Goal: Task Accomplishment & Management: Use online tool/utility

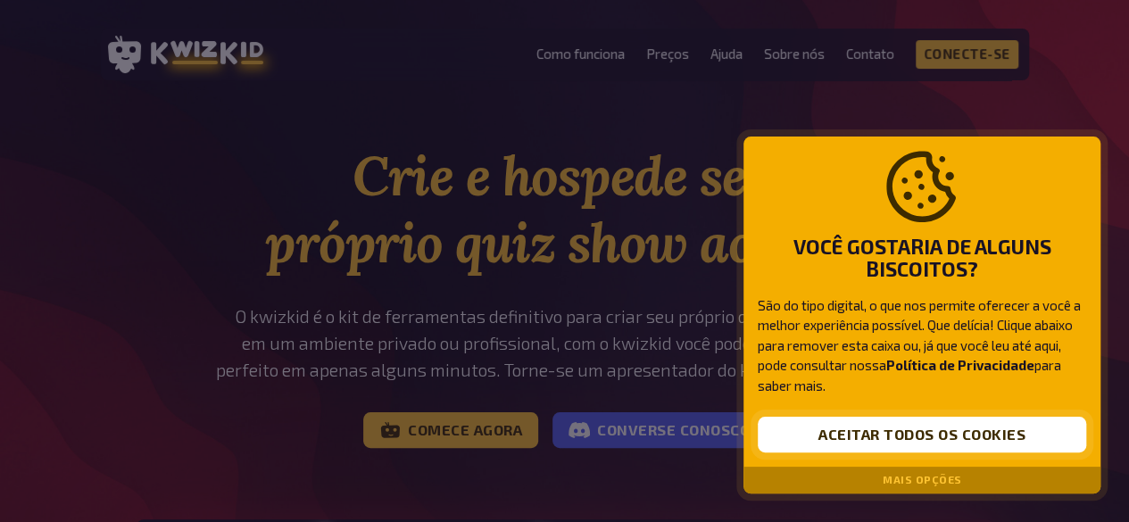
click at [937, 443] on font "Aceitar todos os cookies" at bounding box center [922, 434] width 207 height 17
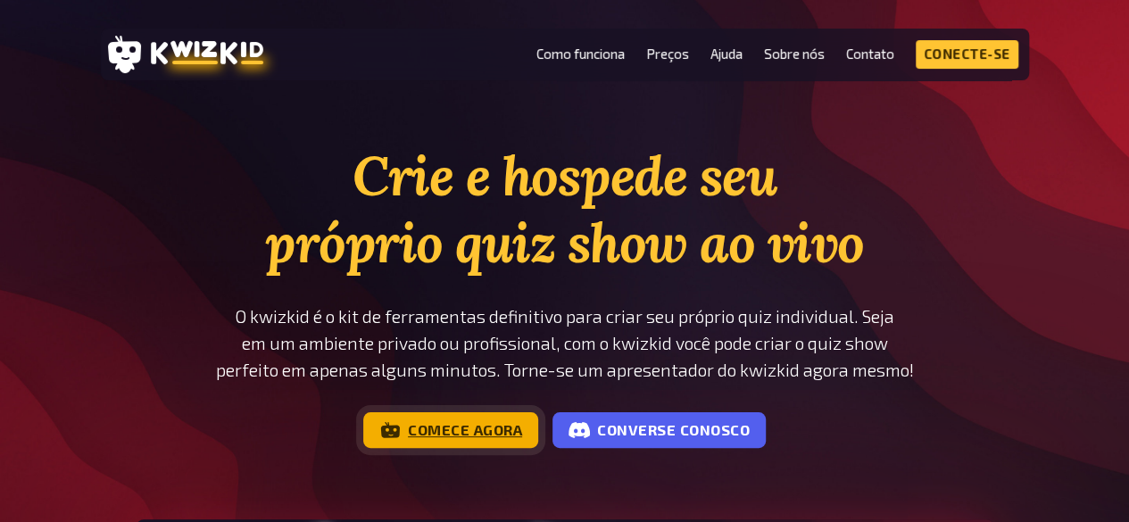
click at [464, 425] on font "Comece agora" at bounding box center [465, 429] width 114 height 17
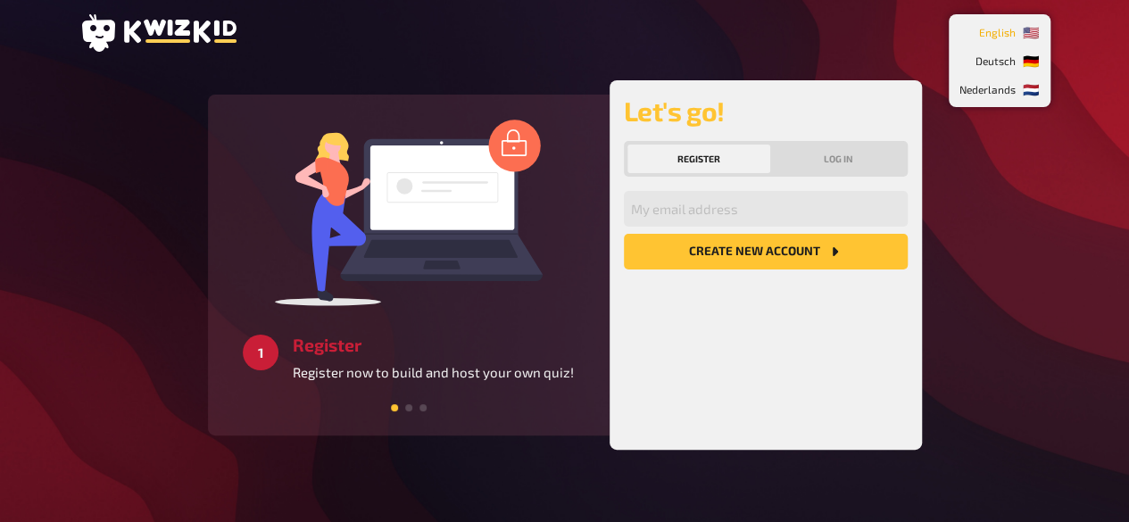
click at [1038, 31] on li "🇺🇸 English" at bounding box center [1000, 32] width 95 height 29
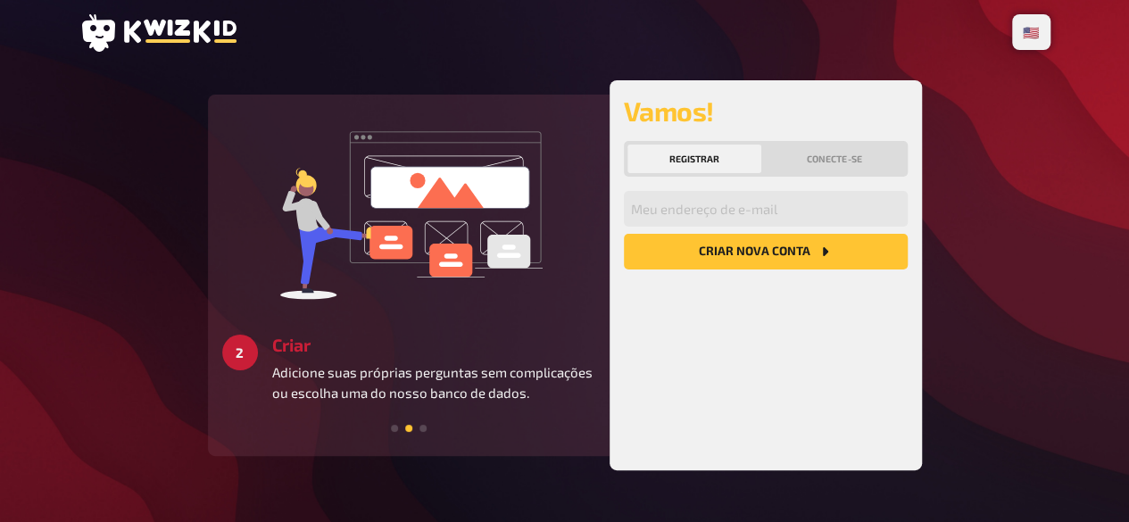
drag, startPoint x: 713, startPoint y: 229, endPoint x: 701, endPoint y: 217, distance: 17.7
click at [711, 228] on div "Meu endereço de e-mail Criar nova conta" at bounding box center [766, 323] width 284 height 265
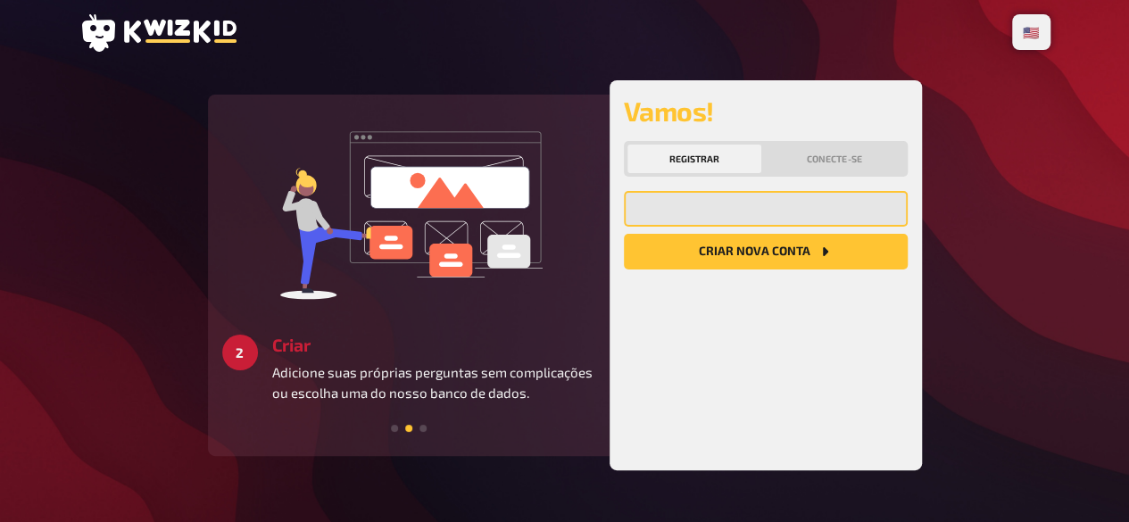
click at [692, 206] on input "email" at bounding box center [766, 209] width 284 height 36
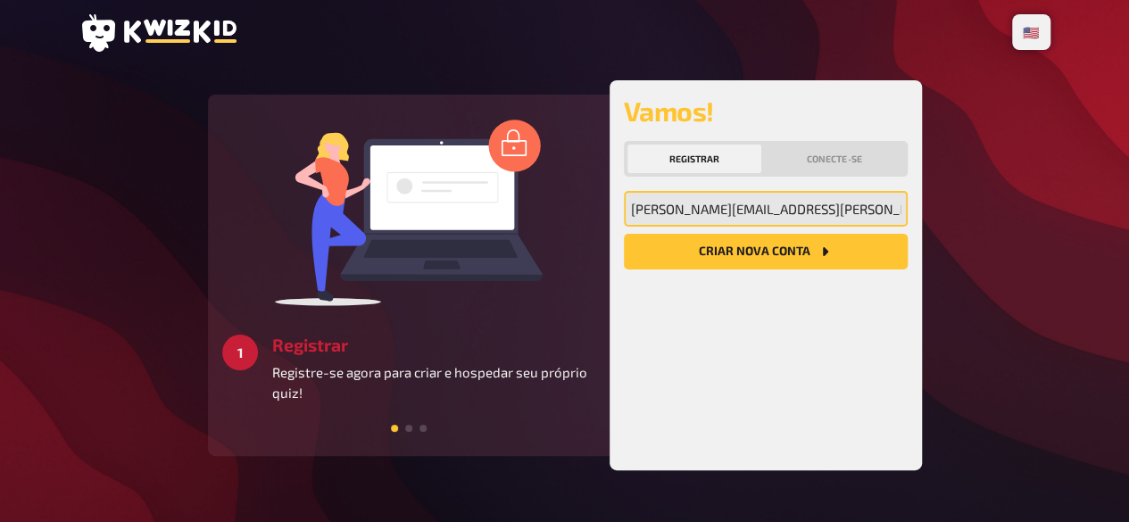
type input "[PERSON_NAME][EMAIL_ADDRESS][PERSON_NAME][DOMAIN_NAME]"
click at [624, 234] on button "Criar nova conta" at bounding box center [766, 252] width 284 height 36
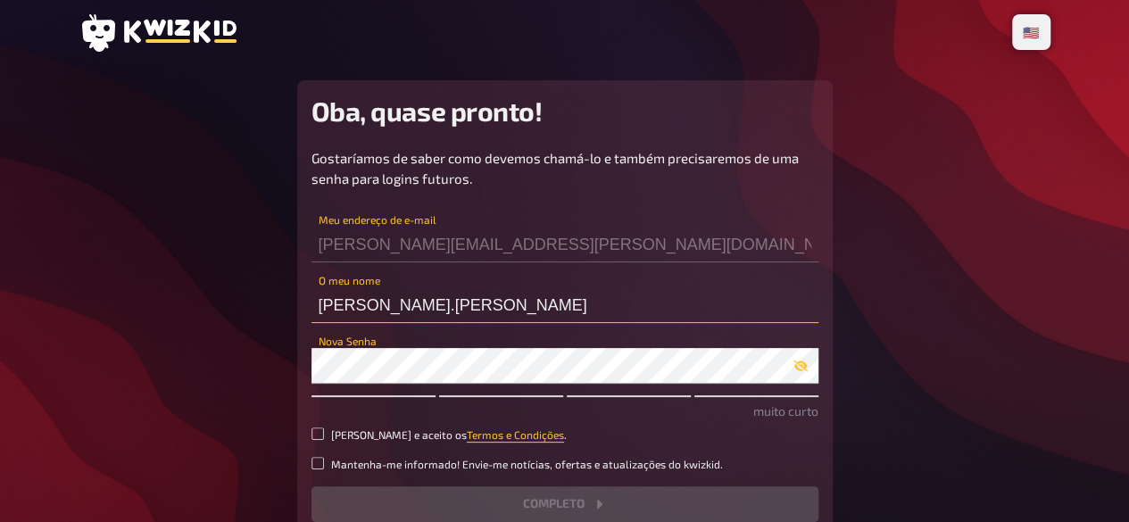
click at [445, 305] on input "[PERSON_NAME].[PERSON_NAME]" at bounding box center [565, 306] width 507 height 36
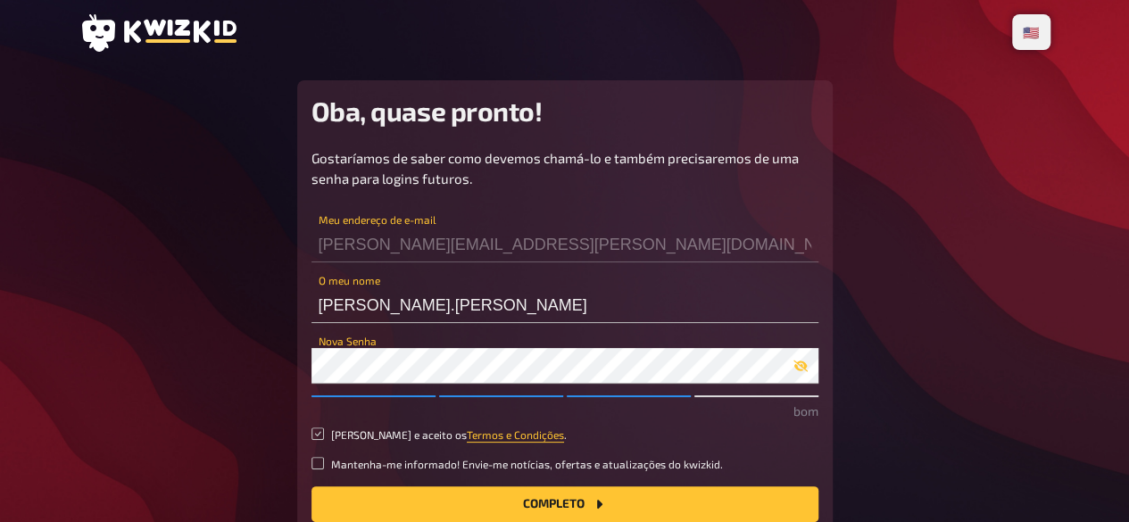
click at [312, 433] on input "Li e aceito os Termos e Condições ." at bounding box center [318, 434] width 13 height 13
checkbox input "true"
click at [486, 501] on button "Completo" at bounding box center [565, 505] width 507 height 36
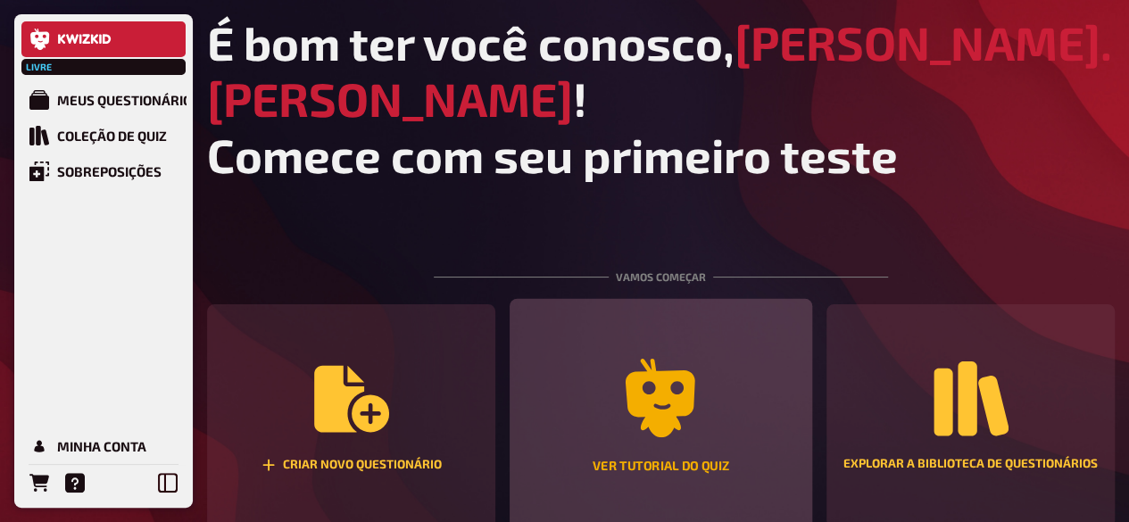
click at [691, 359] on icon "Ver tutorial do quiz" at bounding box center [660, 398] width 79 height 79
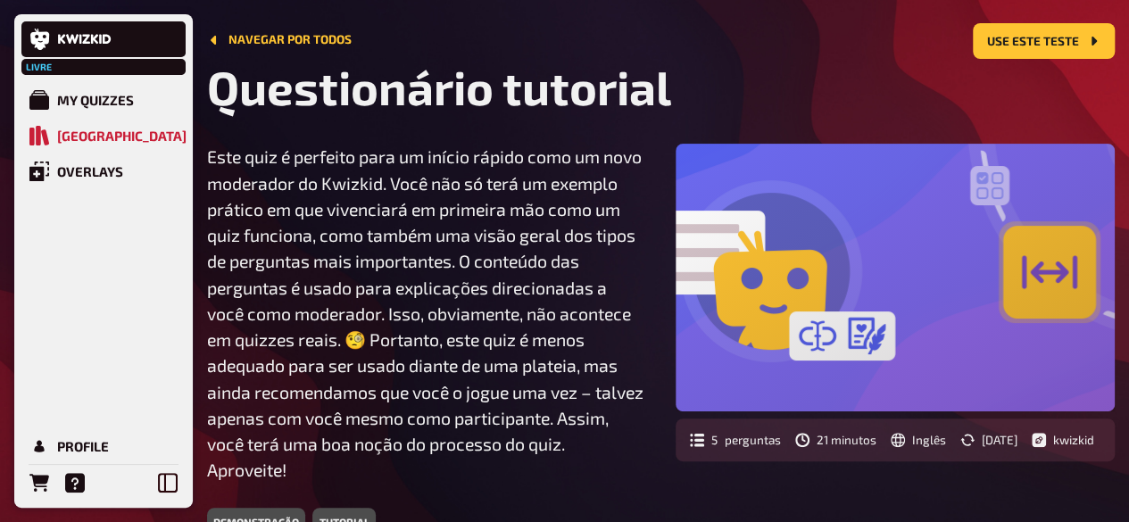
scroll to position [14, 0]
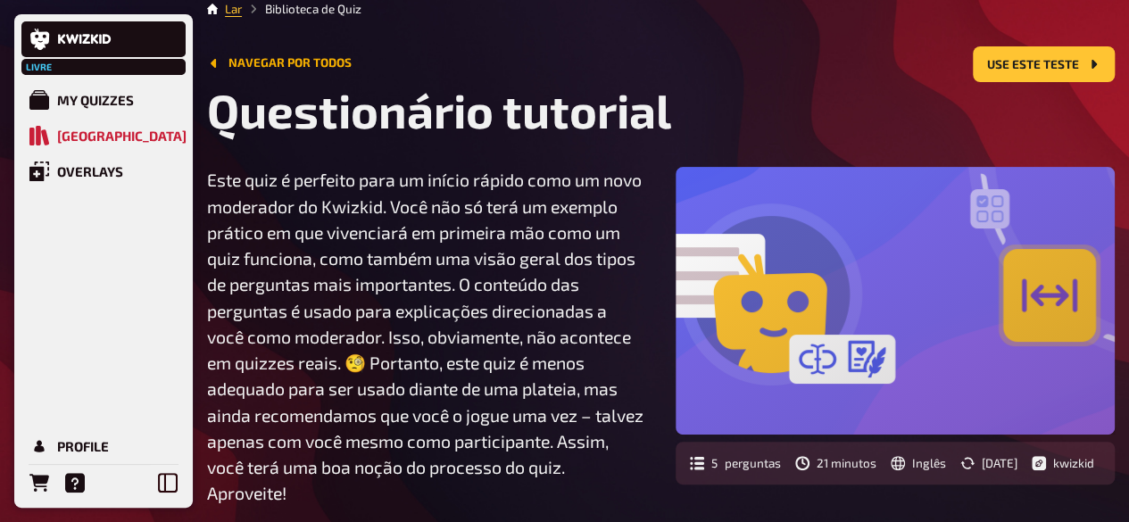
click at [216, 67] on icon "Navegar por todos" at bounding box center [214, 63] width 14 height 14
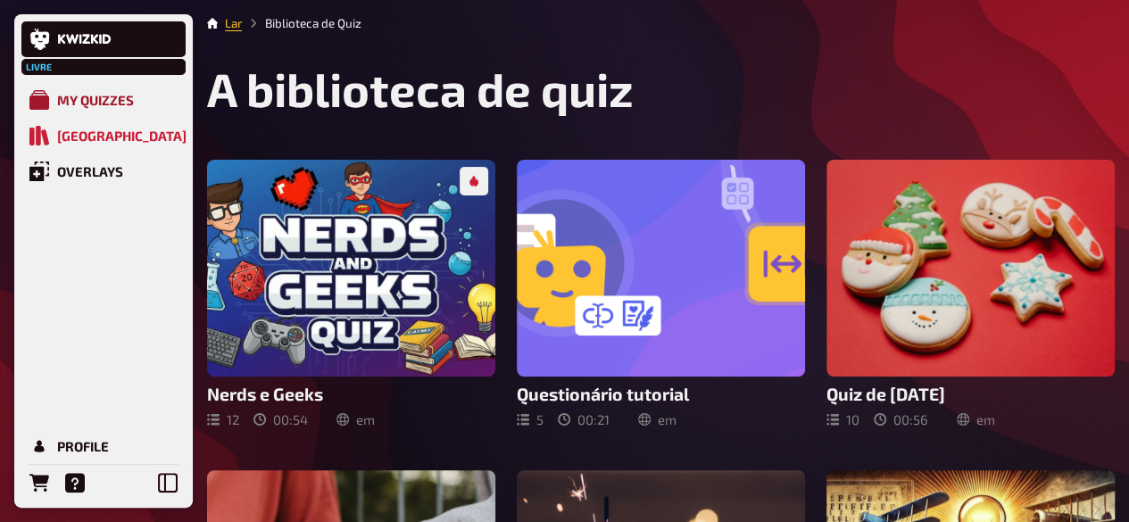
click at [125, 96] on div "My Quizzes" at bounding box center [95, 100] width 77 height 16
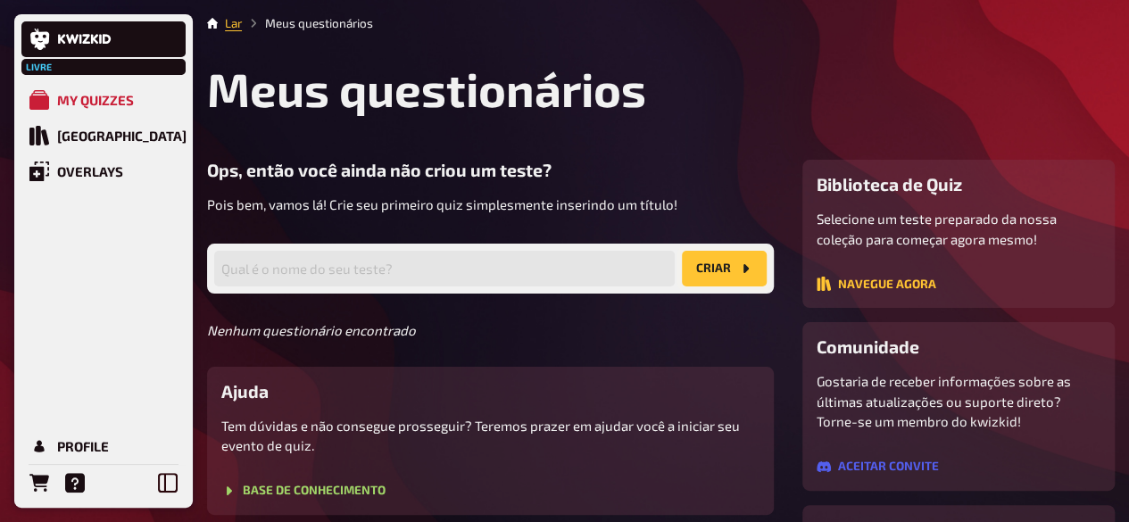
click at [730, 273] on font "criar" at bounding box center [713, 268] width 35 height 14
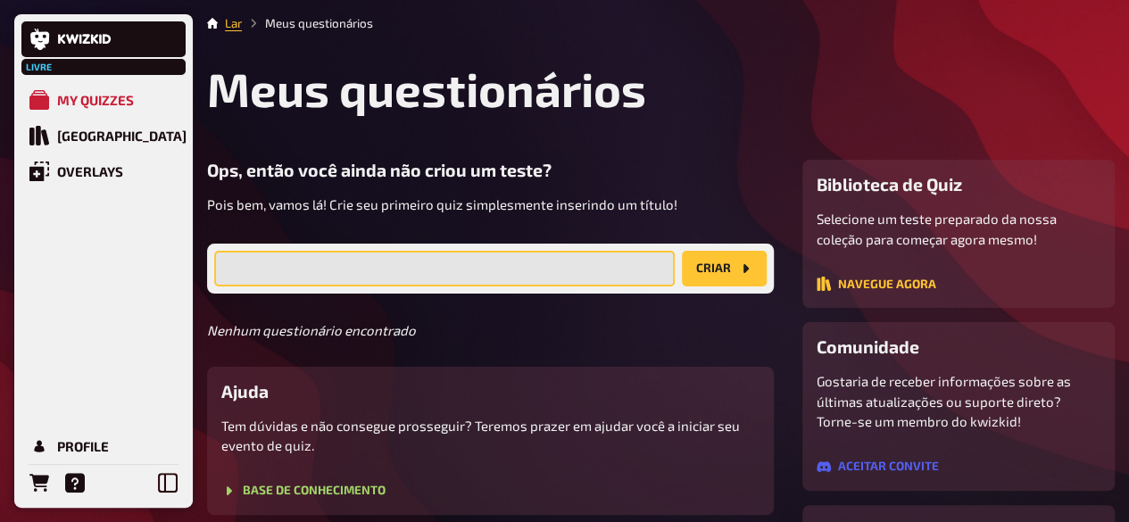
click at [529, 273] on input "text" at bounding box center [444, 269] width 461 height 36
type input "teste (convenção dos representantes)"
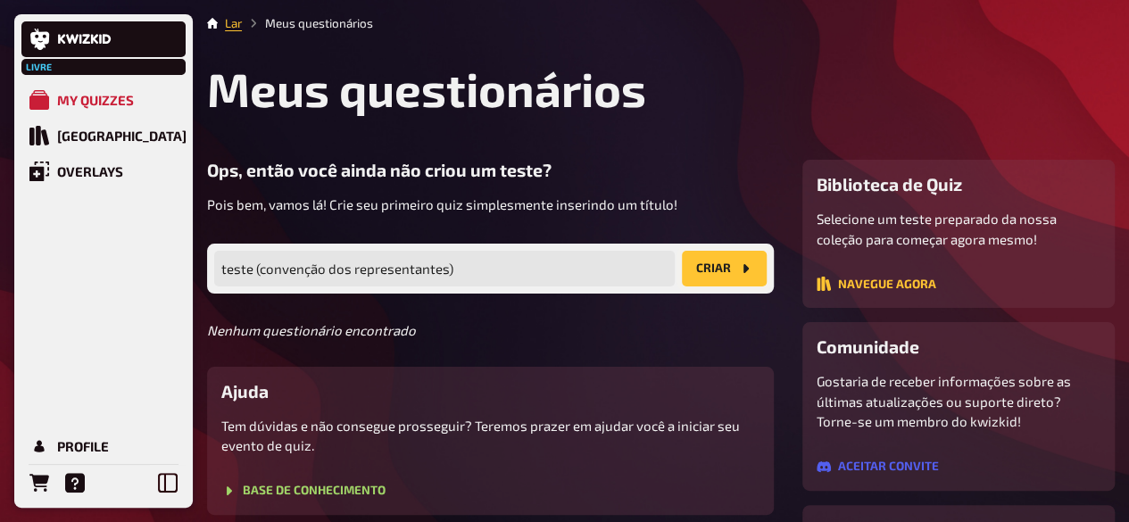
click at [718, 278] on button "criar" at bounding box center [724, 269] width 85 height 36
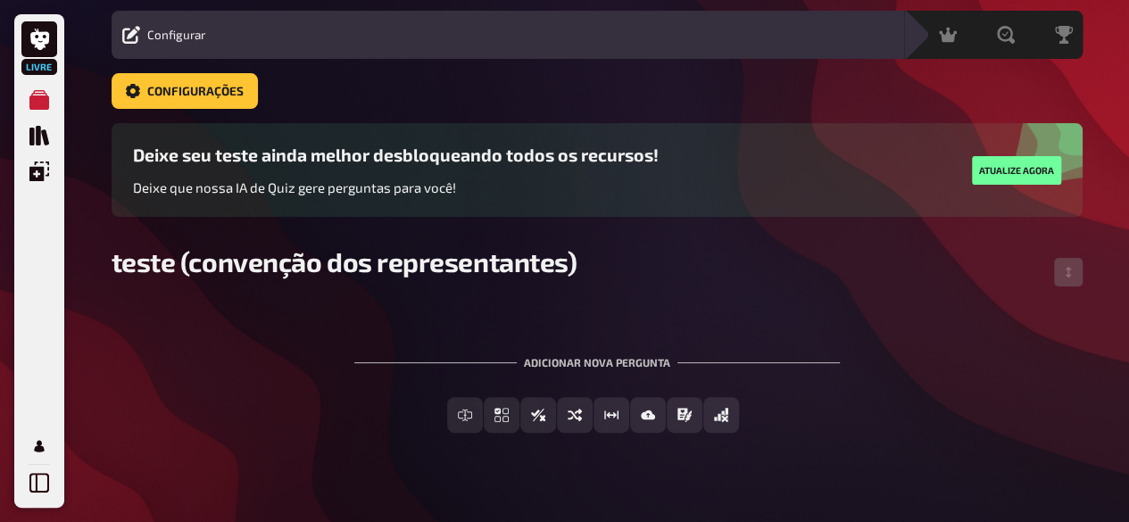
scroll to position [75, 0]
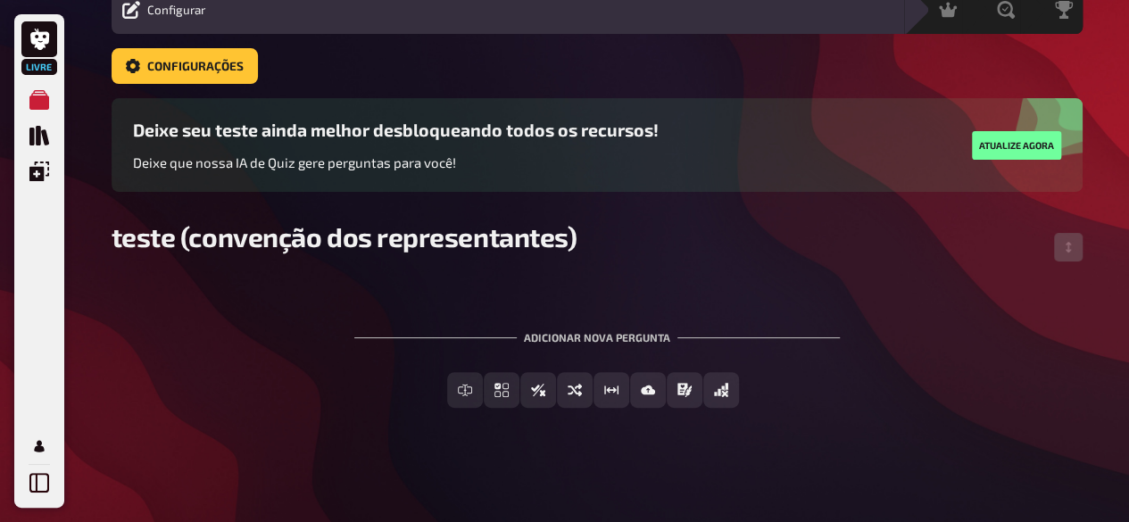
click at [579, 326] on div "Adicionar nova pergunta" at bounding box center [597, 330] width 486 height 55
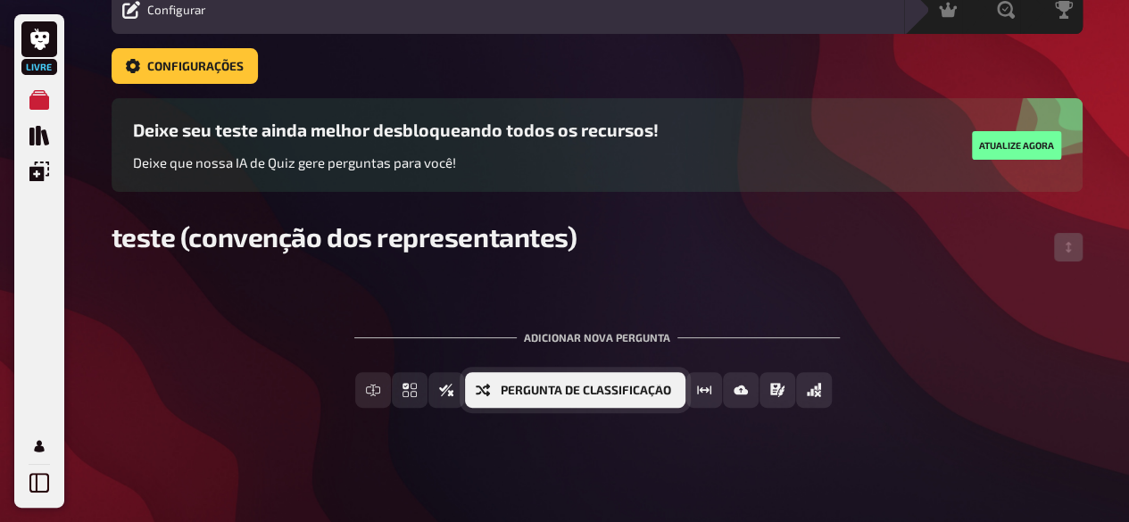
click at [580, 393] on font "Pergunta de classificação" at bounding box center [586, 390] width 171 height 14
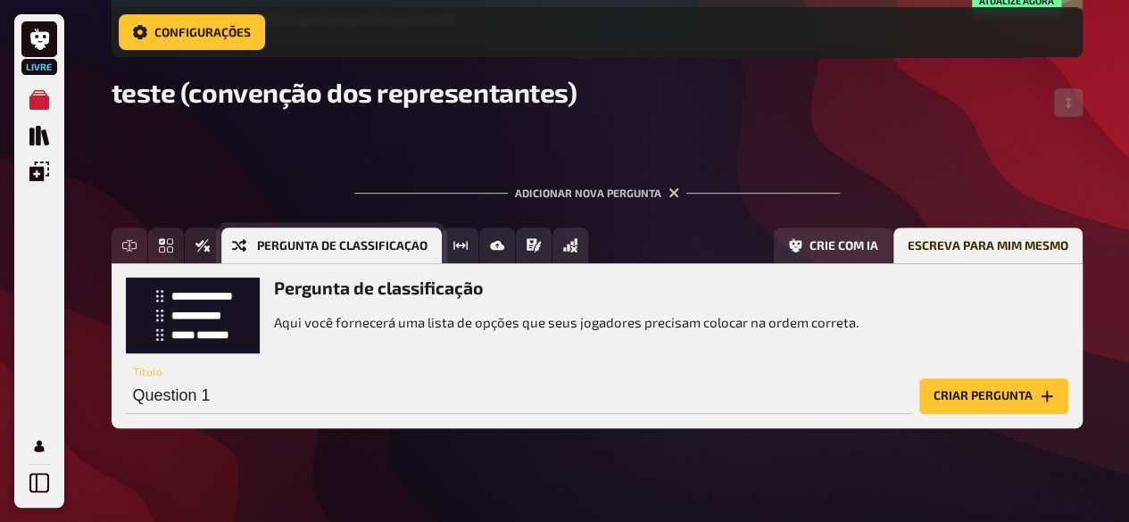
scroll to position [242, 0]
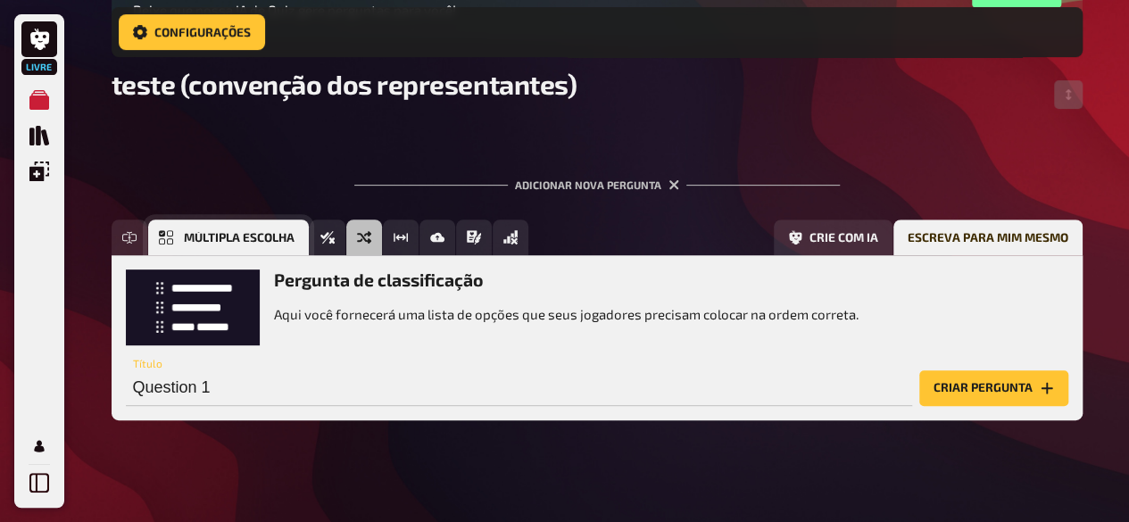
click at [193, 237] on font "Múltipla escolha" at bounding box center [239, 237] width 111 height 14
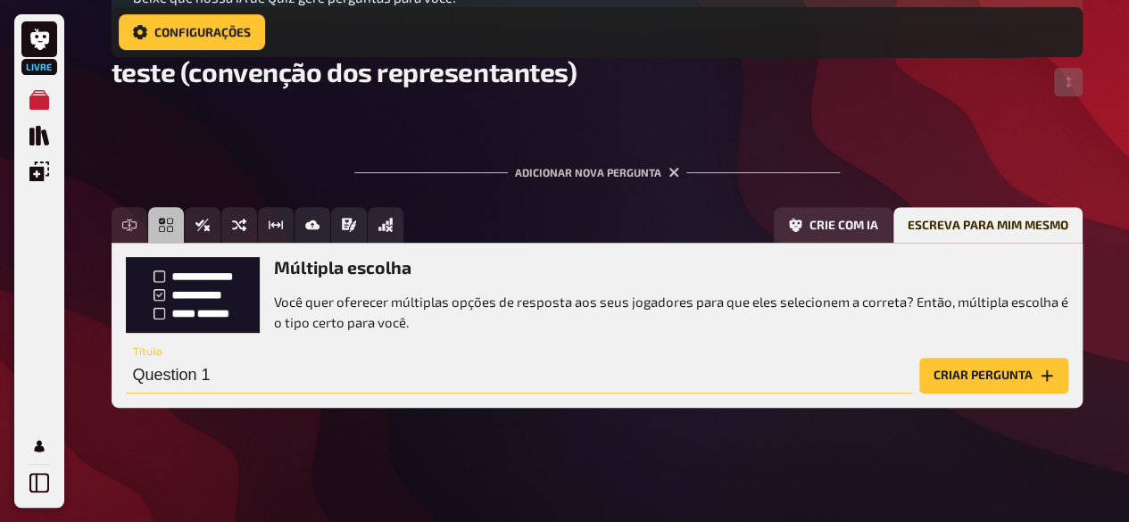
click at [207, 378] on input "Question 1" at bounding box center [519, 376] width 787 height 36
paste input "1- Qual a função principal do Wincardio ?"
type input "1- Qual a função principal do Wincardio ?"
click at [953, 375] on font "Criar pergunta" at bounding box center [983, 375] width 99 height 14
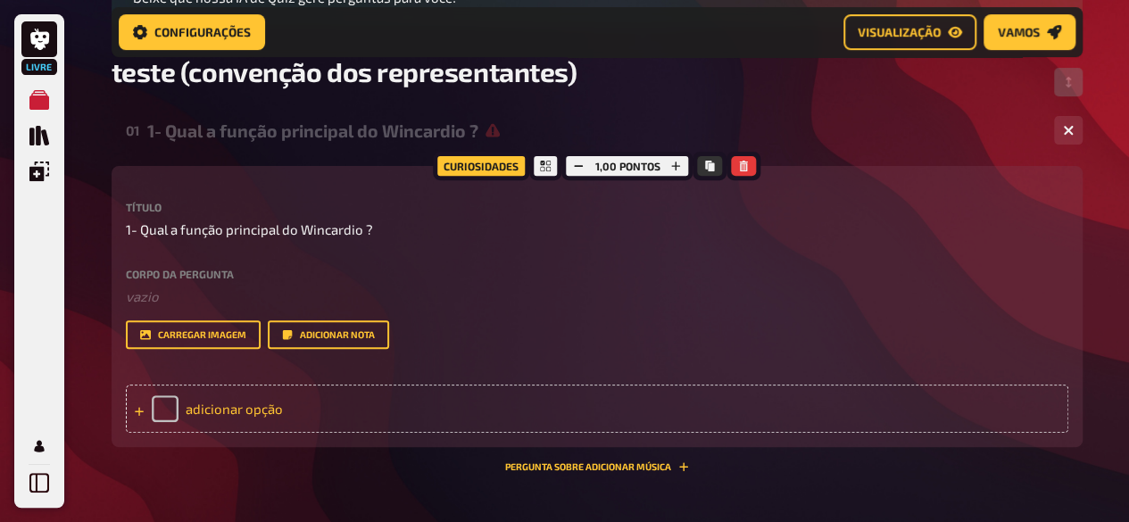
click at [284, 412] on div "adicionar opção" at bounding box center [597, 409] width 943 height 48
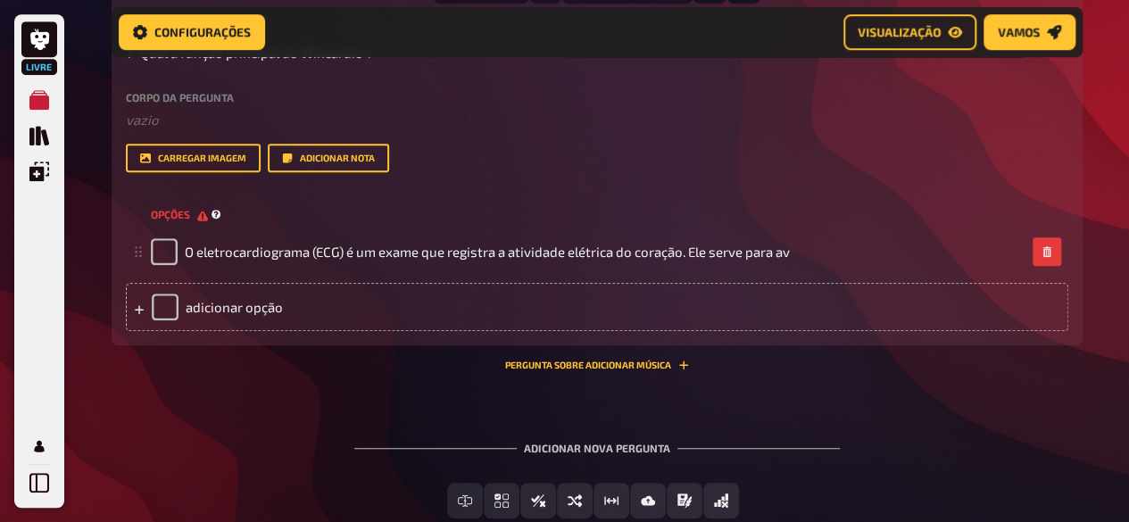
scroll to position [433, 0]
click at [380, 303] on div "adicionar opção" at bounding box center [597, 305] width 943 height 48
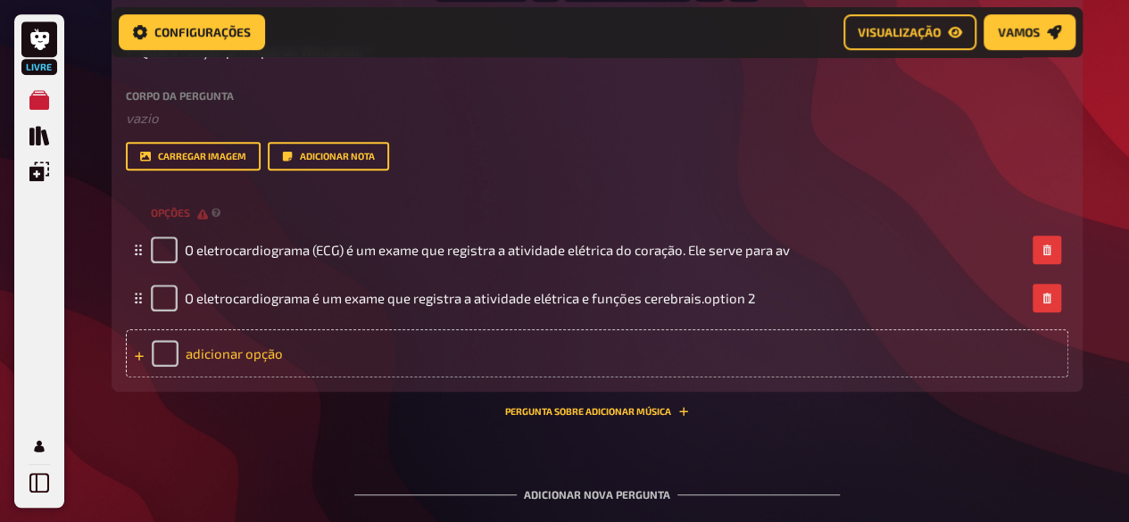
click at [305, 367] on div "adicionar opção" at bounding box center [597, 353] width 943 height 48
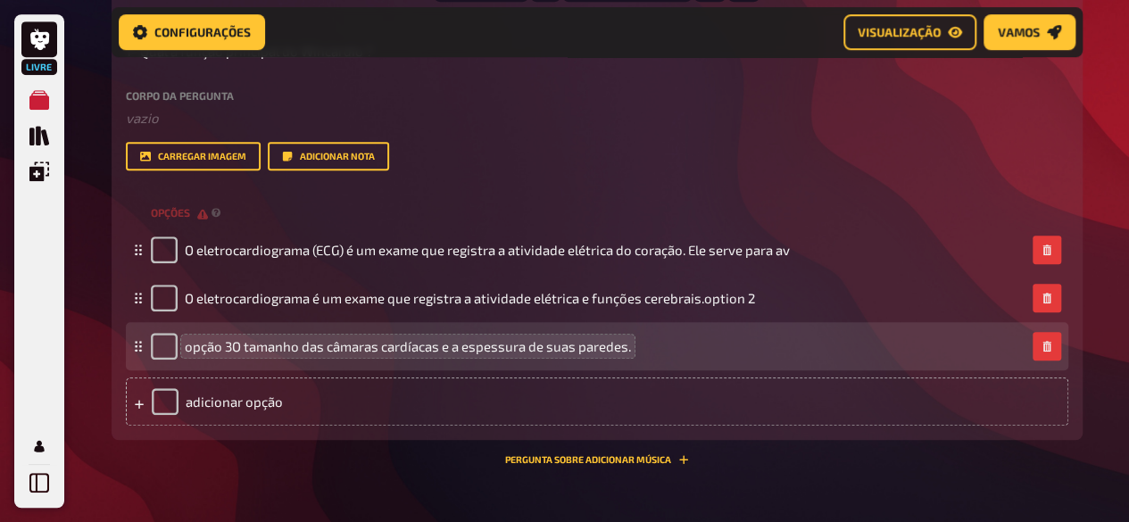
click at [245, 350] on font "opção 3O tamanho das câmaras cardíacas e a espessura de suas paredes." at bounding box center [408, 346] width 446 height 16
click at [663, 342] on div "opção 3O tamanho das câmaras cardíacas e a espessura de suas paredes." at bounding box center [588, 346] width 875 height 27
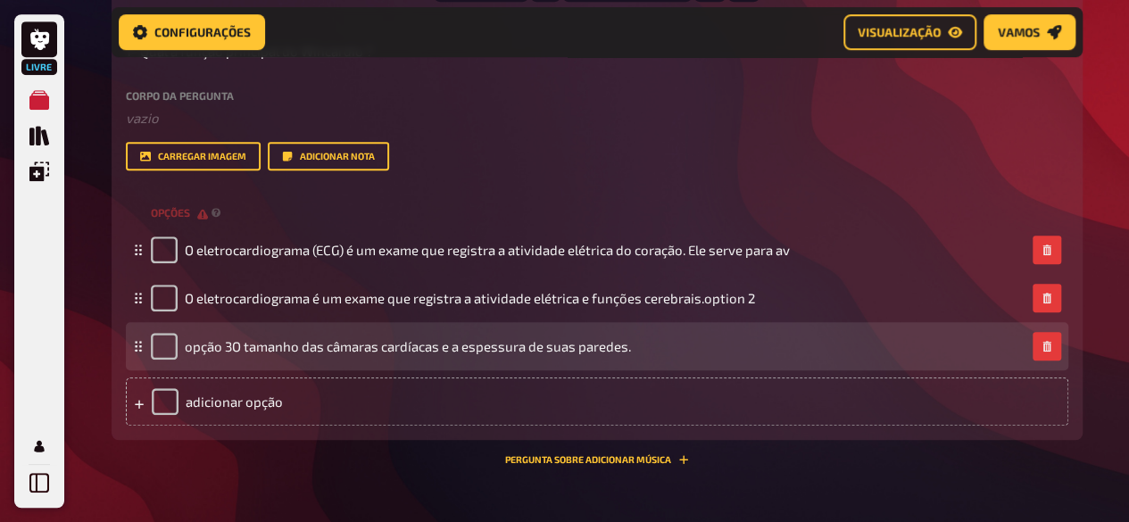
click at [663, 342] on div "opção 3O tamanho das câmaras cardíacas e a espessura de suas paredes." at bounding box center [588, 346] width 875 height 27
click at [655, 351] on div "opção 3O tamanho das câmaras cardíacas e a espessura de suas paredes." at bounding box center [588, 346] width 875 height 27
click at [632, 338] on div "opção 3O tamanho das câmaras cardíacas e a espessura de suas paredes." at bounding box center [588, 346] width 875 height 27
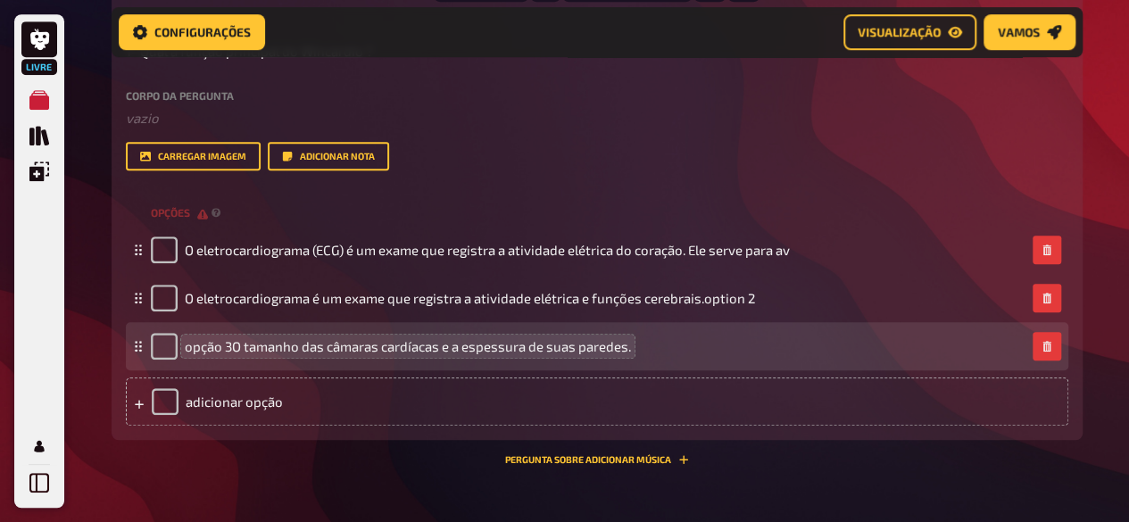
click at [607, 354] on div "opção 3O tamanho das câmaras cardíacas e a espessura de suas paredes." at bounding box center [391, 346] width 480 height 27
click at [619, 347] on font "opção 3O tamanho das câmaras cardíacas e a espessura de suas paredes." at bounding box center [408, 346] width 446 height 16
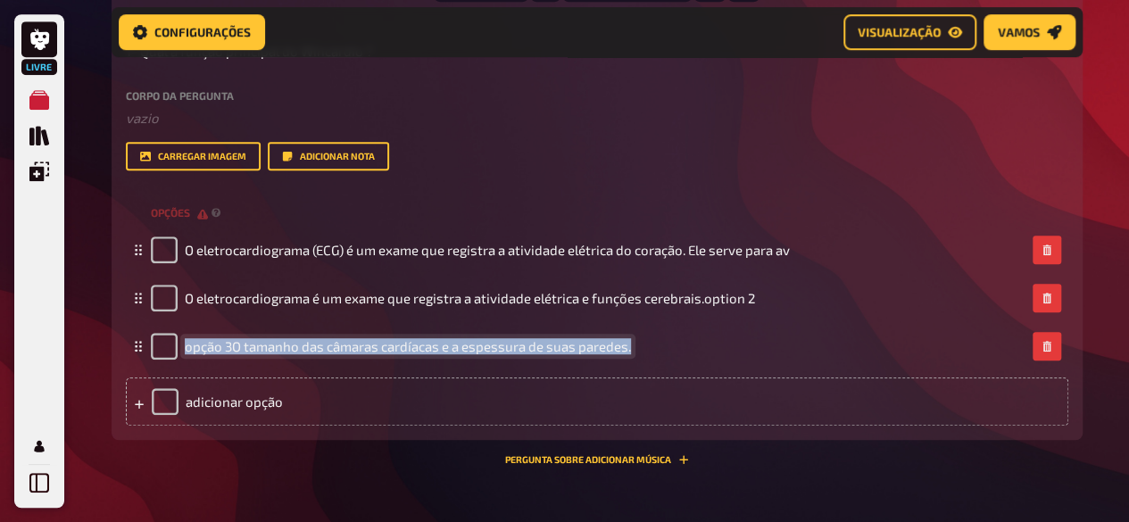
drag, startPoint x: 629, startPoint y: 347, endPoint x: 43, endPoint y: 306, distance: 588.1
click at [43, 306] on div "Livre My Quizzes Quiz Library Overlays Profile Lar Meus questionários teste (co…" at bounding box center [564, 147] width 1129 height 1161
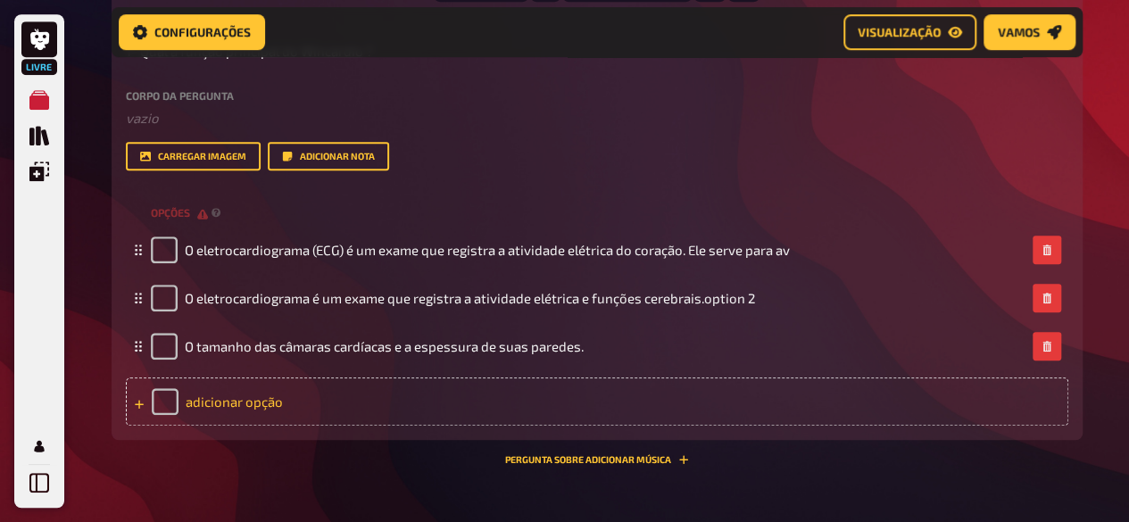
click at [314, 396] on div "adicionar opção" at bounding box center [597, 402] width 943 height 48
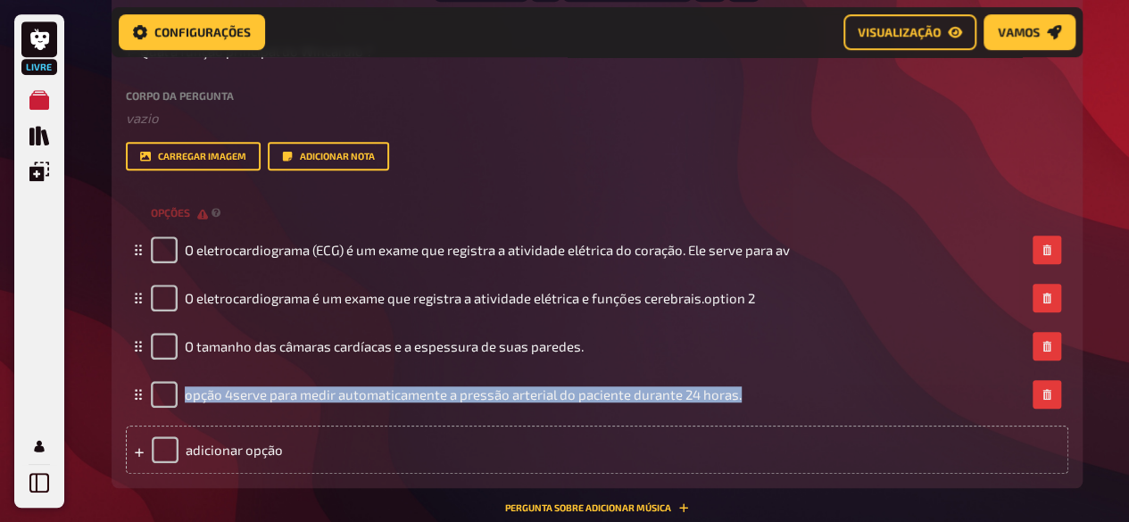
drag, startPoint x: 739, startPoint y: 397, endPoint x: 104, endPoint y: 366, distance: 636.5
click at [104, 366] on div "Lar Meus questionários teste (convenção dos representantes) Configurar Configur…" at bounding box center [597, 171] width 1000 height 1209
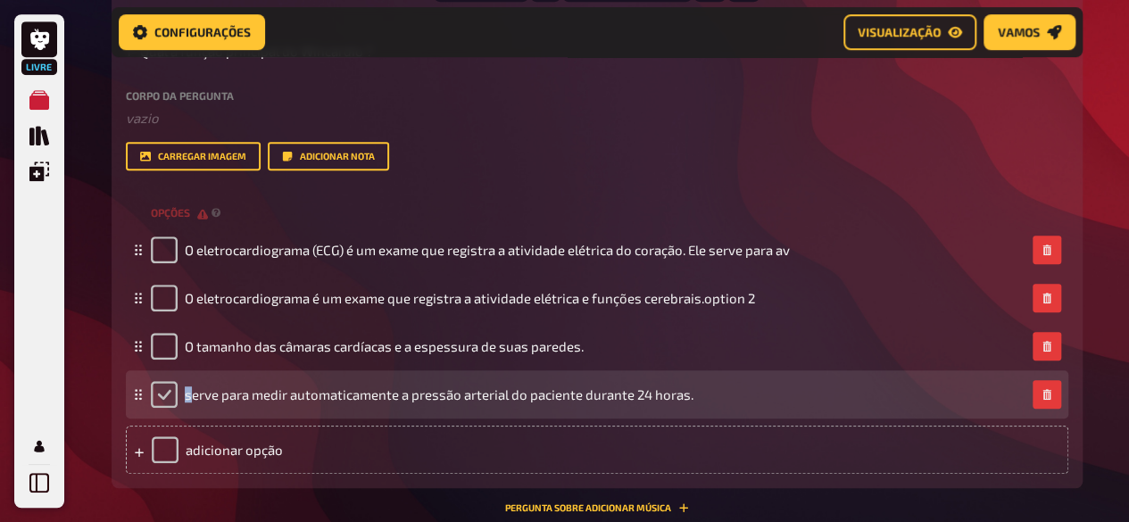
drag, startPoint x: 194, startPoint y: 396, endPoint x: 175, endPoint y: 397, distance: 18.8
click at [175, 397] on div "serve para medir automaticamente a pressão arterial do paciente durante 24 hora…" at bounding box center [422, 394] width 543 height 27
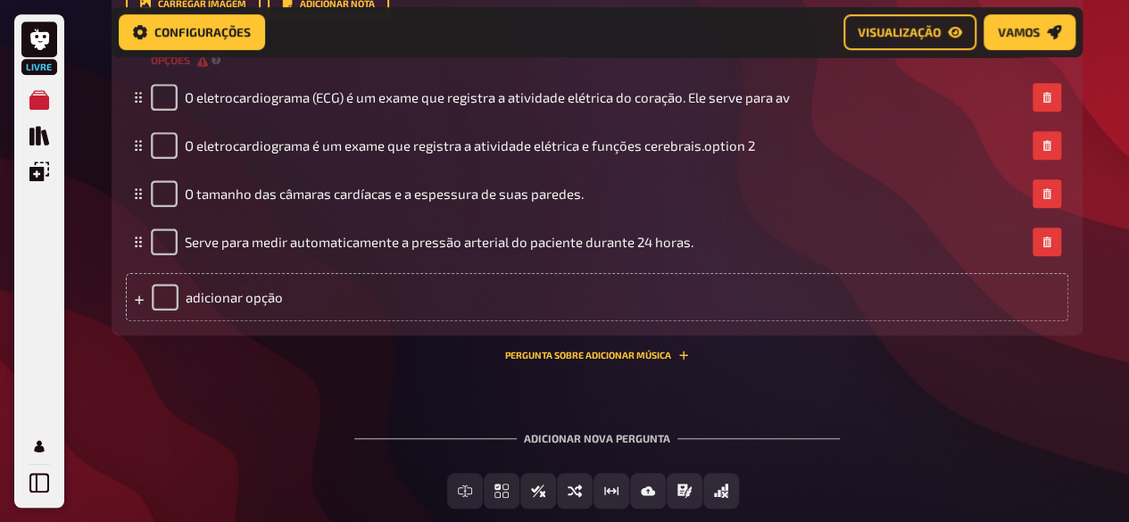
scroll to position [612, 0]
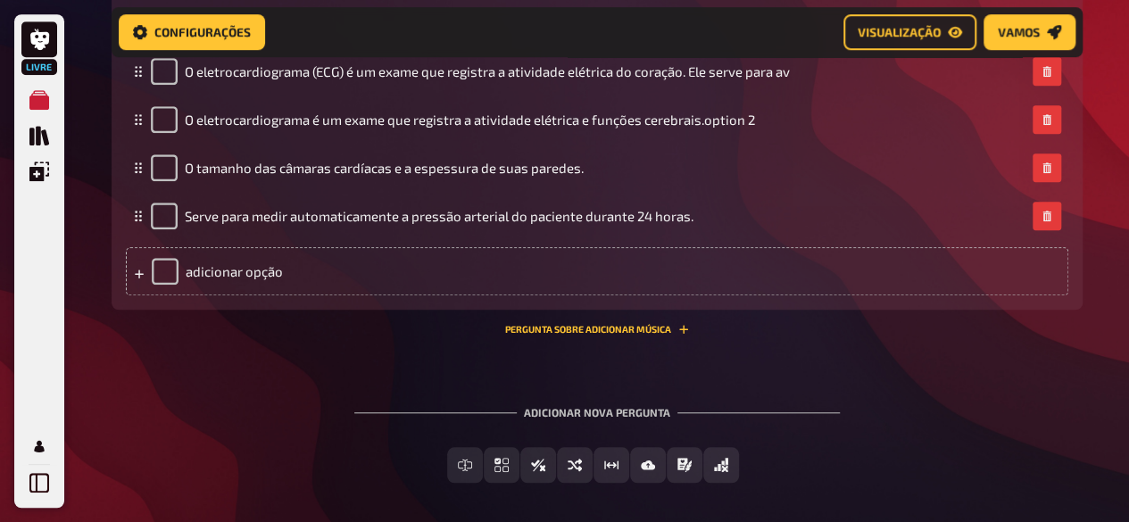
click at [318, 354] on div "01 1- Qual a função principal do Wincardio ? 0 Curiosidades 1,00 pontos Título …" at bounding box center [597, 132] width 971 height 760
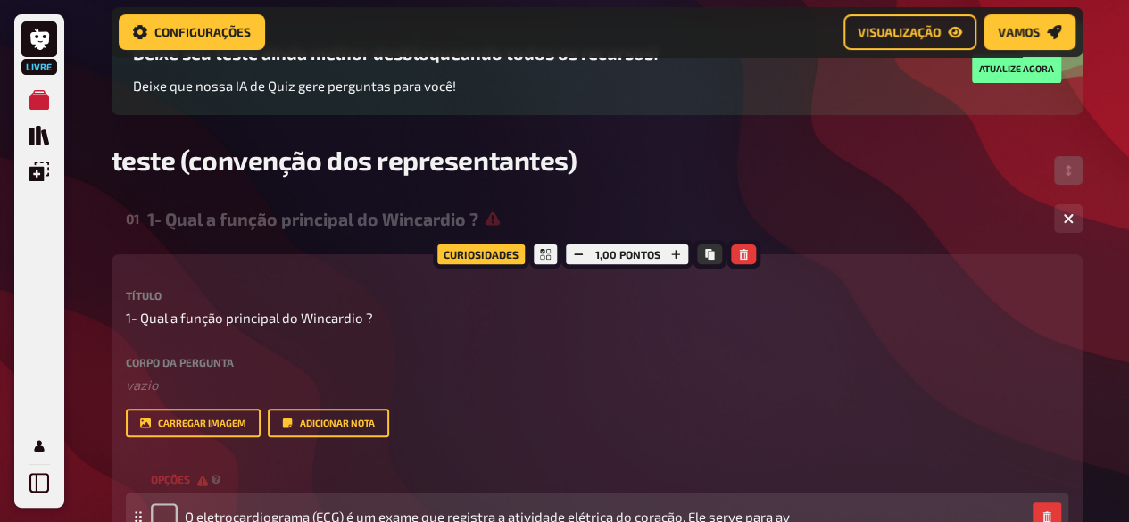
scroll to position [165, 0]
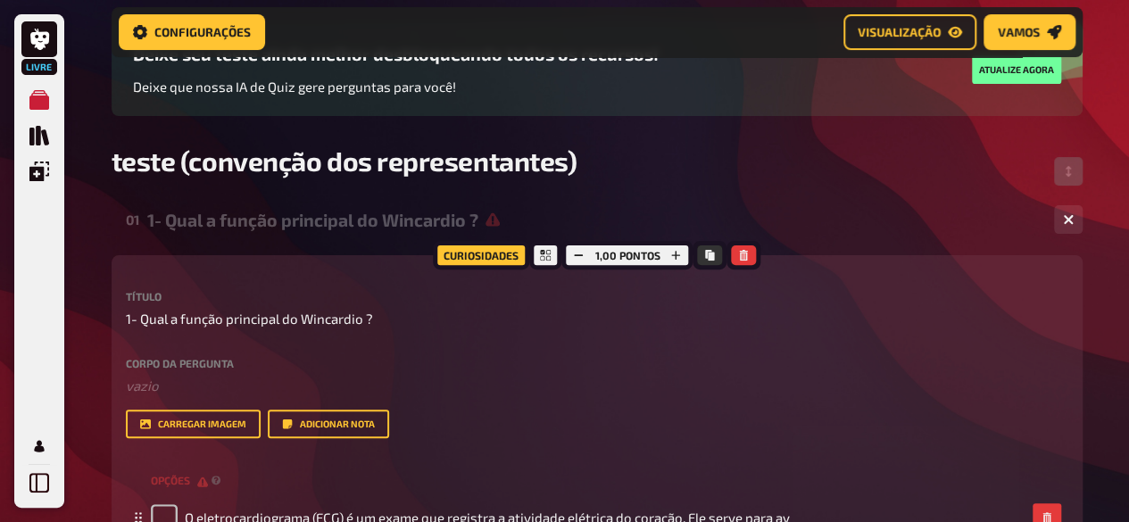
click at [787, 210] on div "1- Qual a função principal do Wincardio ?" at bounding box center [593, 220] width 893 height 21
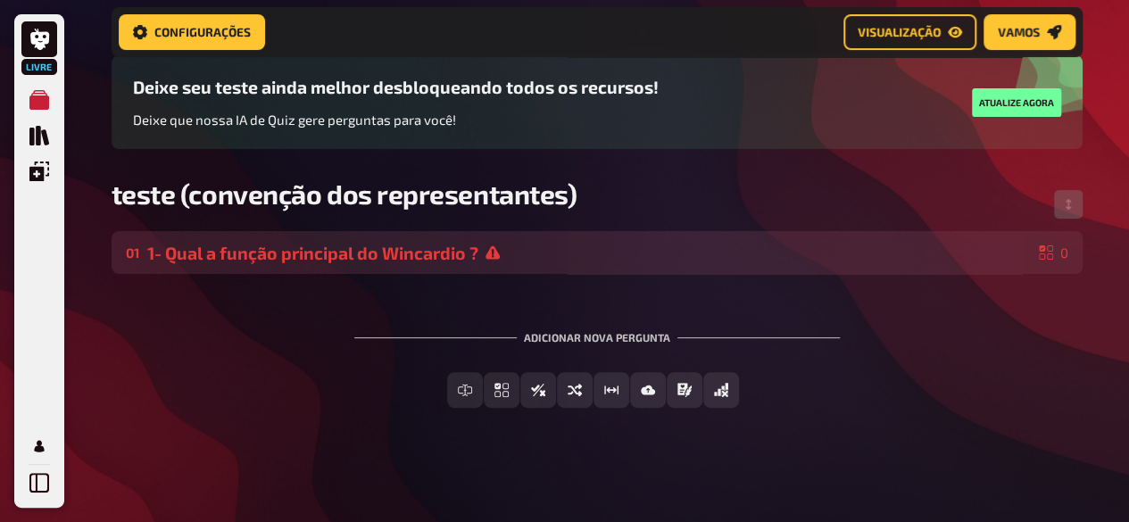
click at [613, 243] on div "1- Qual a função principal do Wincardio ?" at bounding box center [589, 253] width 885 height 21
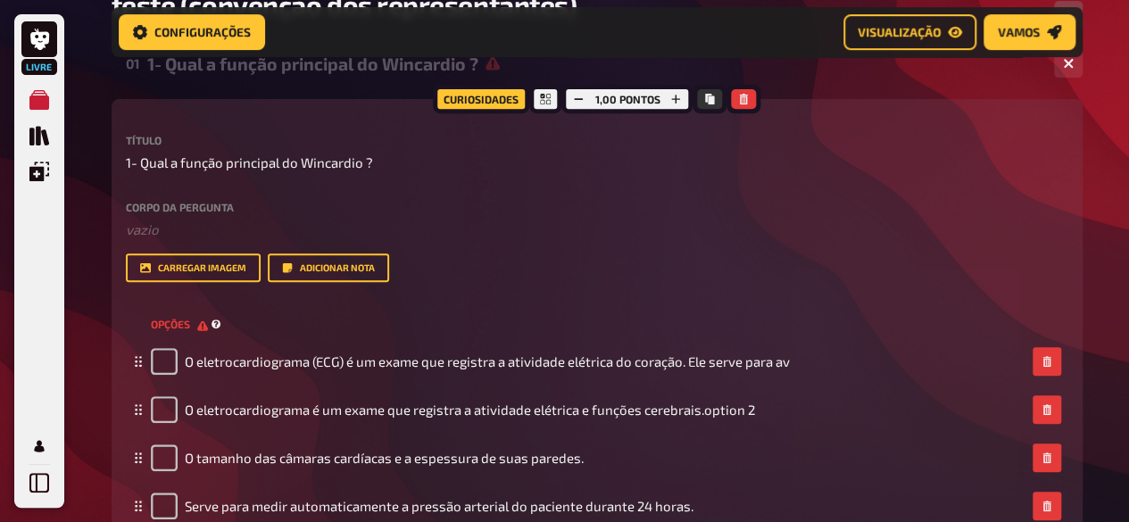
scroll to position [345, 0]
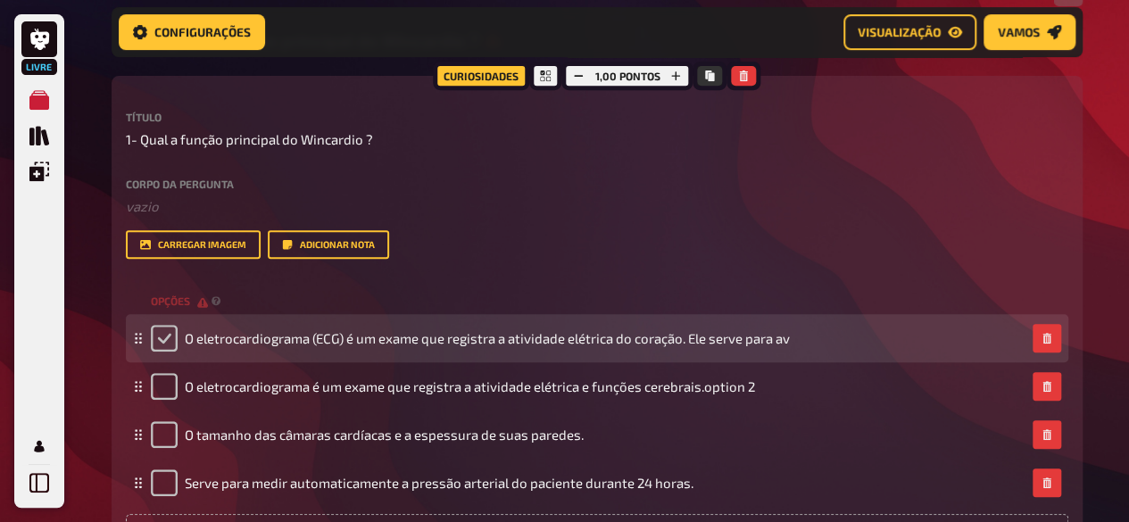
click at [170, 340] on input "checkbox" at bounding box center [164, 338] width 27 height 27
checkbox input "true"
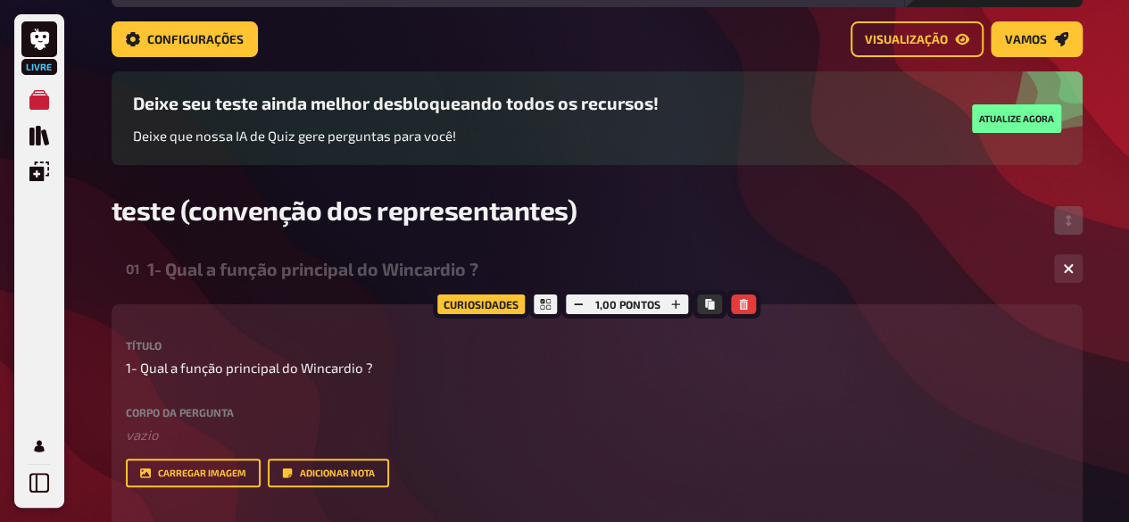
scroll to position [77, 0]
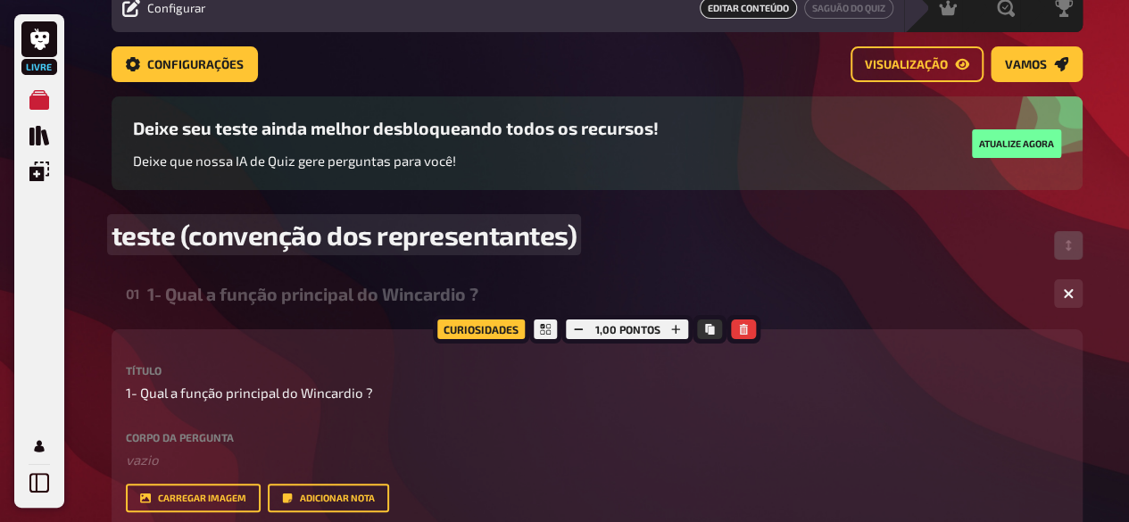
click at [738, 271] on div "teste (convenção dos representantes)" at bounding box center [597, 246] width 971 height 54
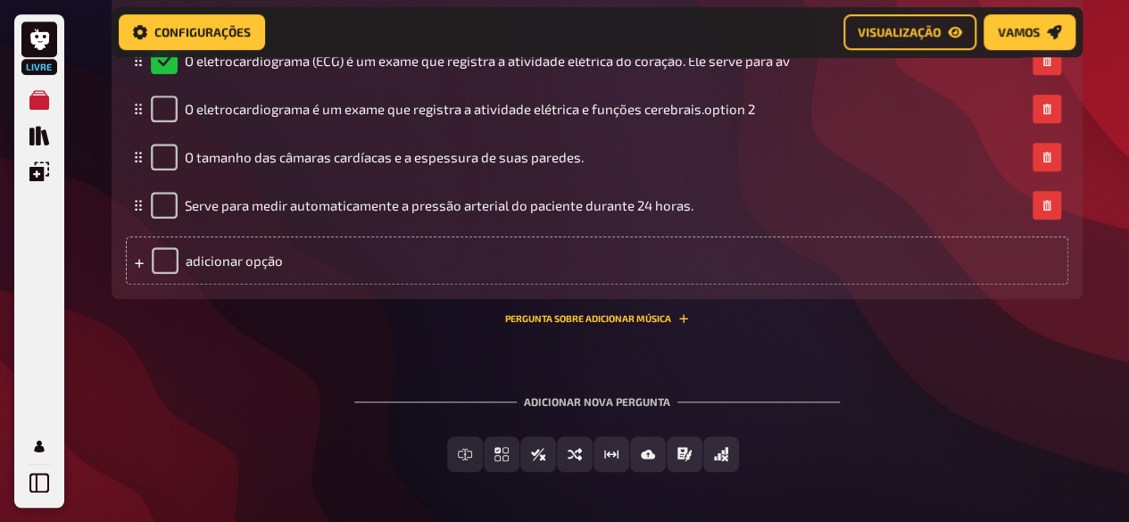
scroll to position [626, 0]
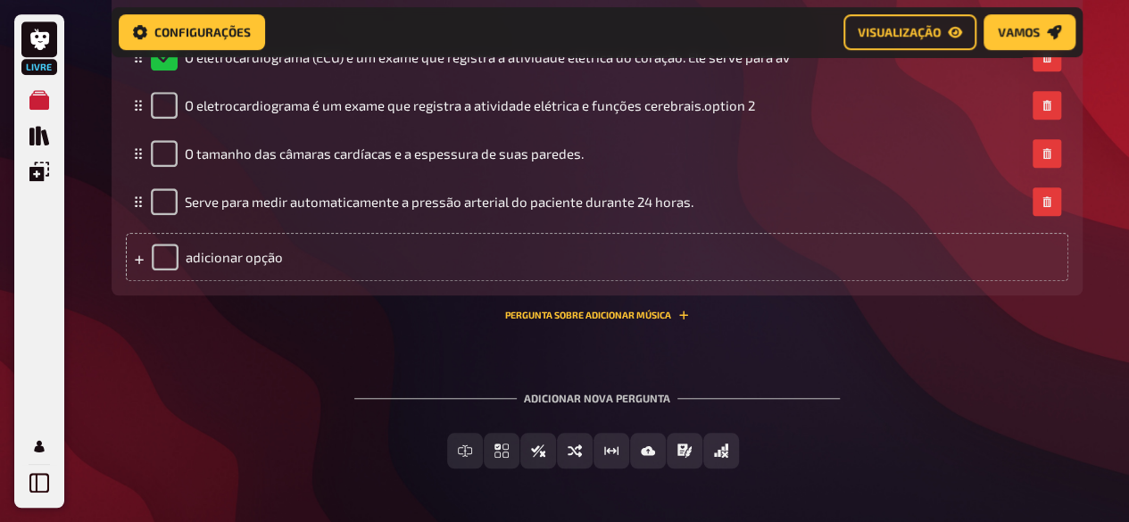
click at [951, 418] on div "Adicionar nova pergunta Entrada de texto livre Múltipla escolha Verdadeiro / Fa…" at bounding box center [597, 430] width 971 height 134
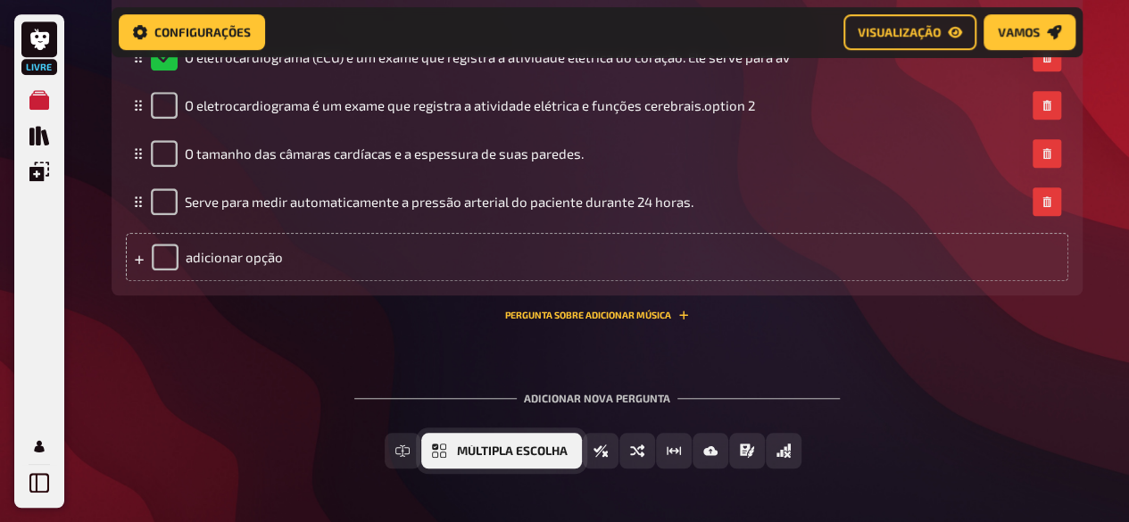
click at [538, 444] on button "Múltipla escolha" at bounding box center [501, 451] width 161 height 36
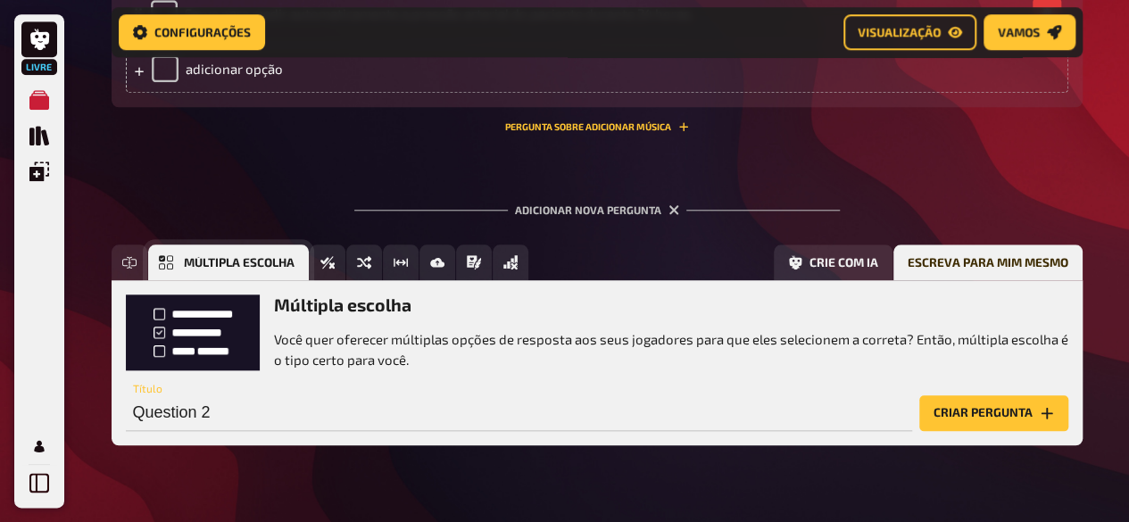
scroll to position [852, 0]
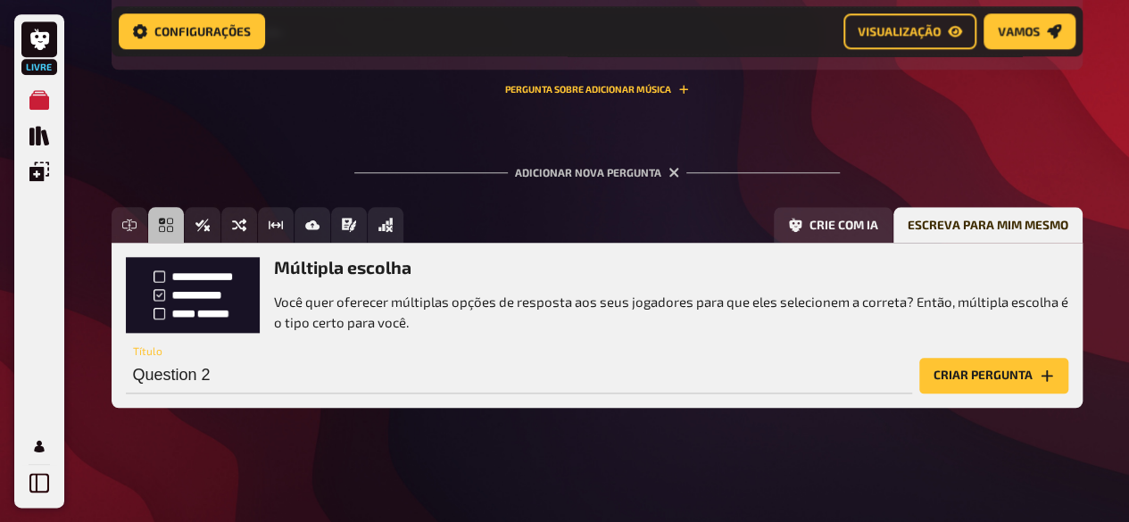
click at [366, 251] on div "Múltipla escolha Você quer oferecer múltiplas opções de resposta aos seus jogad…" at bounding box center [597, 325] width 971 height 164
click at [377, 276] on font "Múltipla escolha" at bounding box center [343, 267] width 138 height 21
click at [410, 326] on p "Você quer oferecer múltiplas opções de resposta aos seus jogadores para que ele…" at bounding box center [671, 312] width 795 height 40
click at [268, 364] on input "Question 2" at bounding box center [519, 376] width 787 height 36
paste input "2- Quantas derivações há no nosso Wincardio ?"
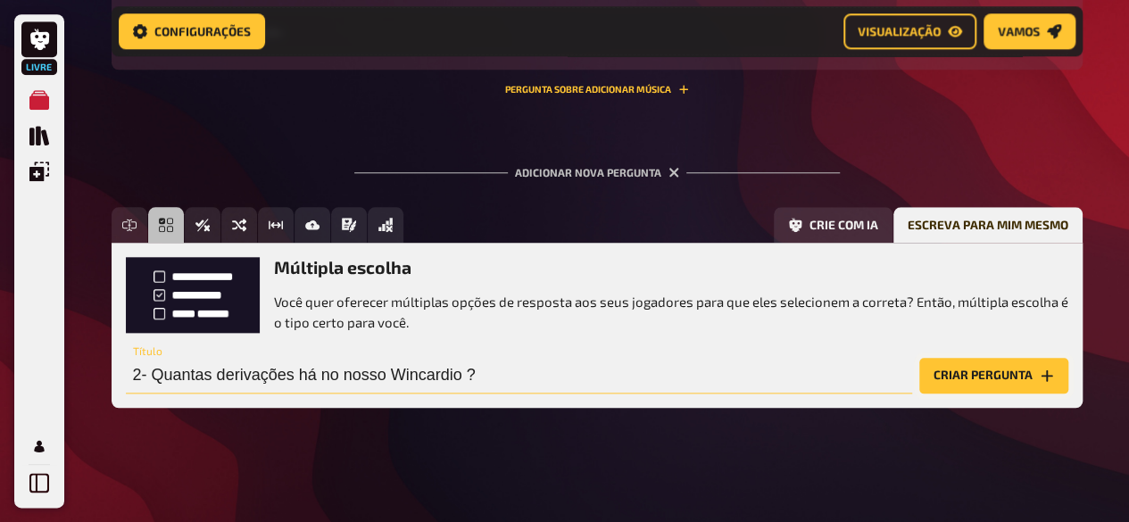
type input "2- Quantas derivações há no nosso Wincardio ?"
click at [969, 387] on button "Criar pergunta" at bounding box center [994, 376] width 149 height 36
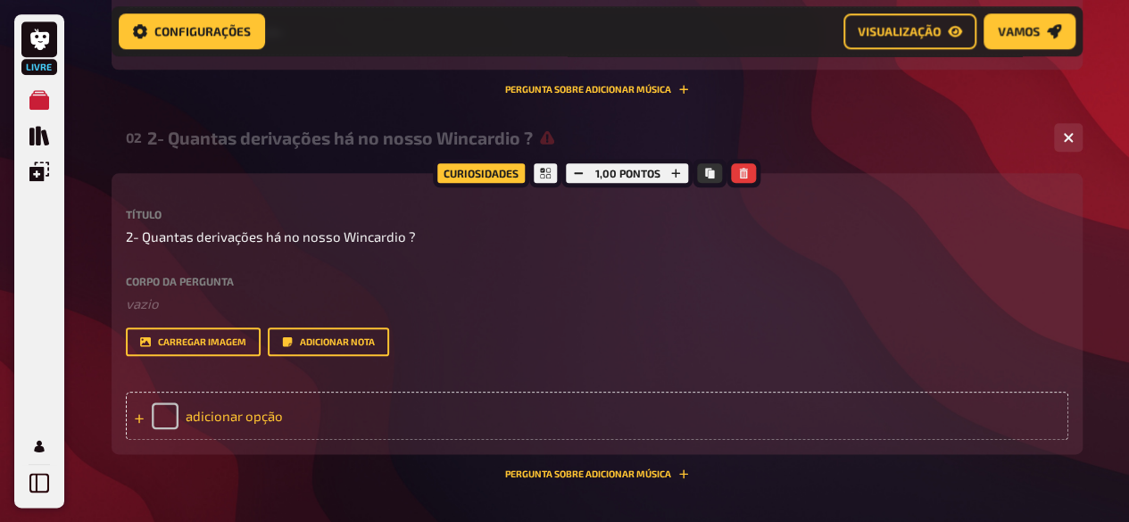
click at [247, 412] on font "adicionar opção" at bounding box center [234, 416] width 97 height 16
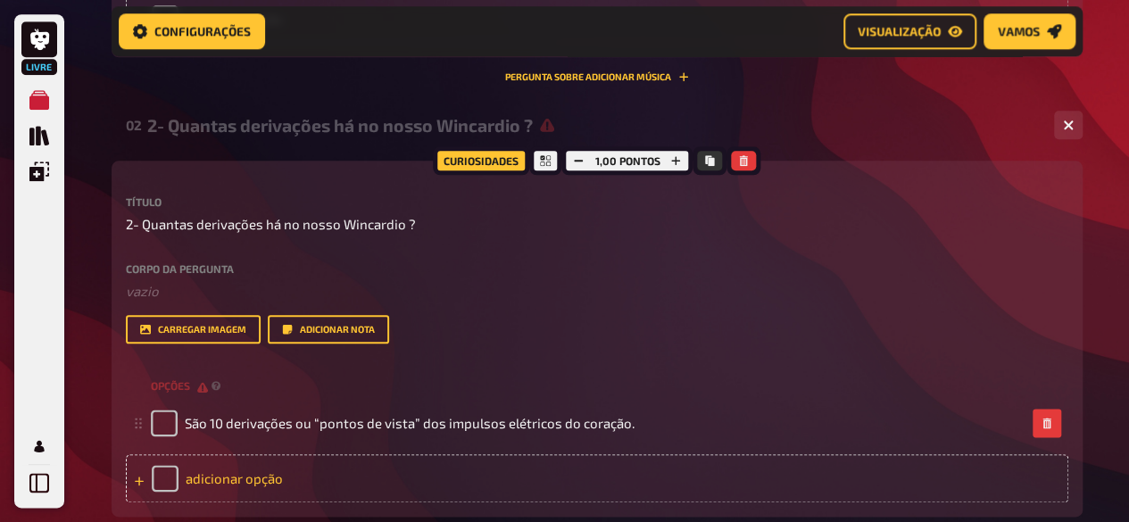
scroll to position [1030, 0]
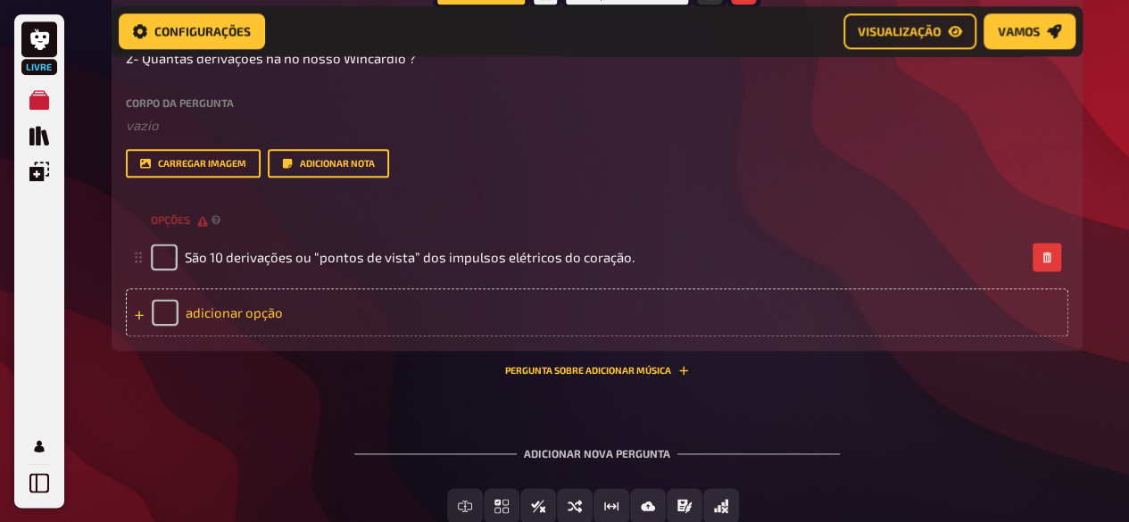
click at [236, 310] on font "adicionar opção" at bounding box center [234, 312] width 97 height 16
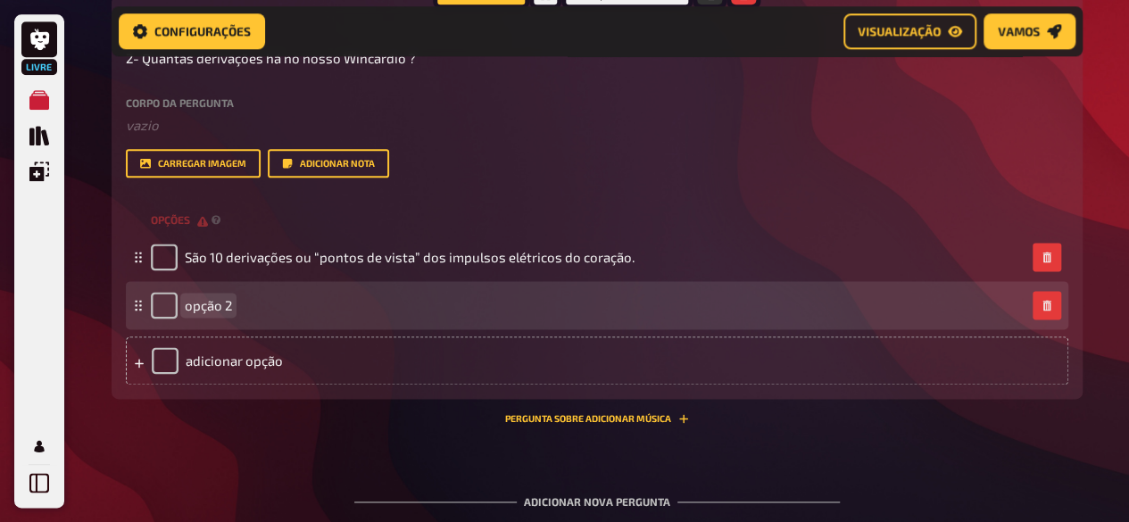
paste span
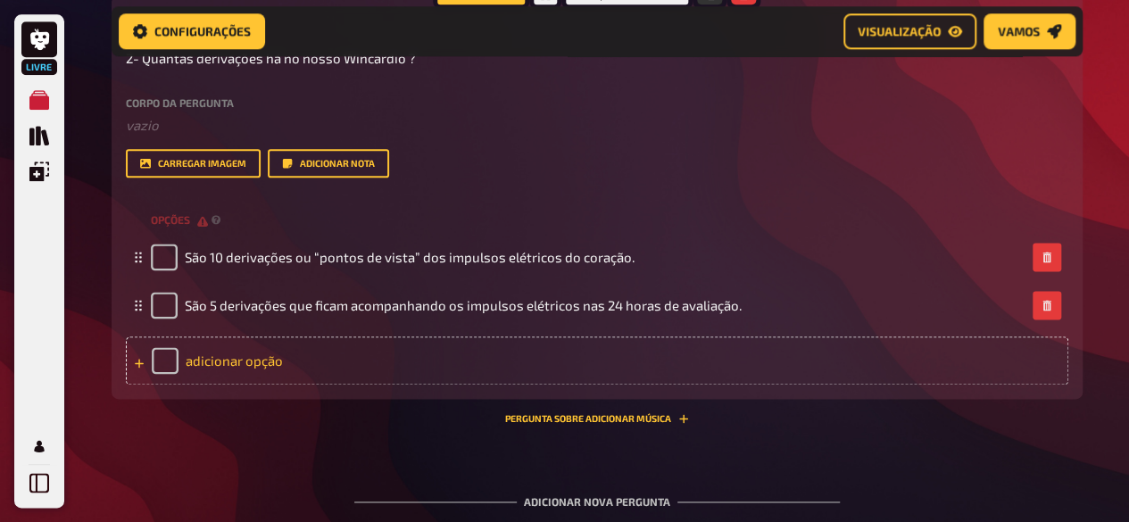
click at [272, 363] on font "adicionar opção" at bounding box center [234, 361] width 97 height 16
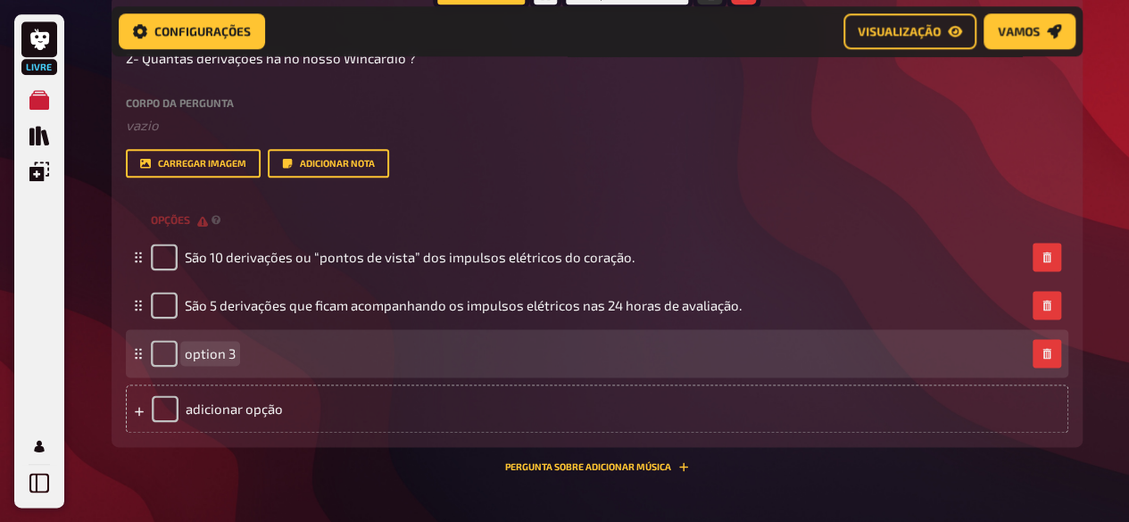
click at [209, 352] on span "option 3" at bounding box center [210, 354] width 51 height 16
paste span
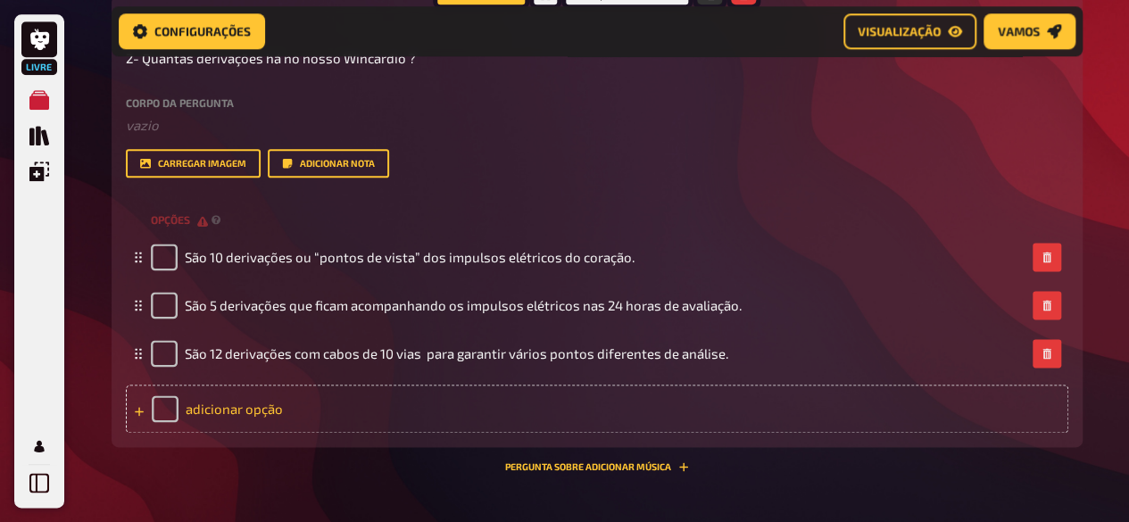
click at [265, 422] on div "adicionar opção" at bounding box center [597, 409] width 943 height 48
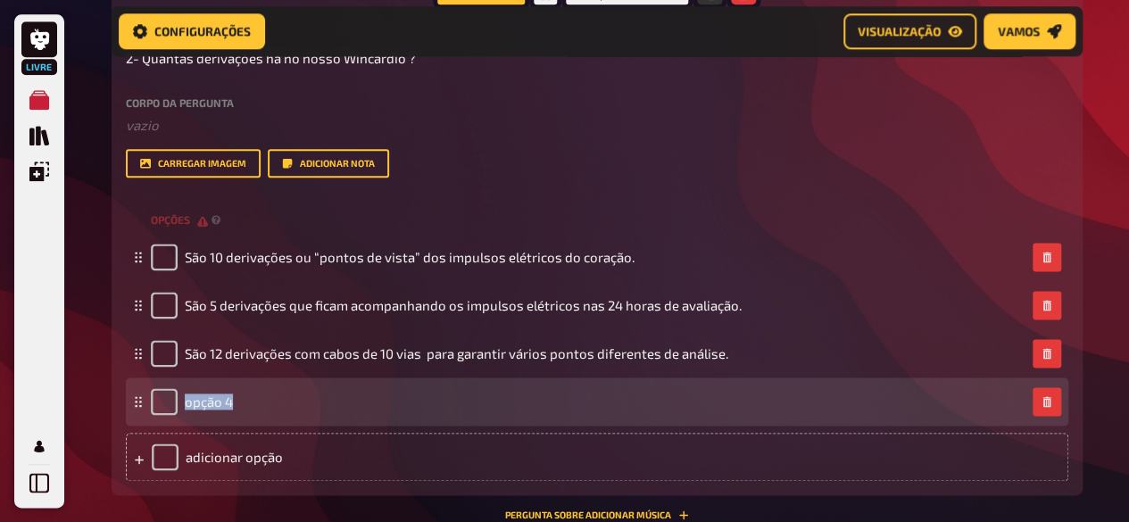
drag, startPoint x: 230, startPoint y: 408, endPoint x: 126, endPoint y: 397, distance: 105.0
click at [126, 397] on div "opção 4" at bounding box center [597, 402] width 943 height 48
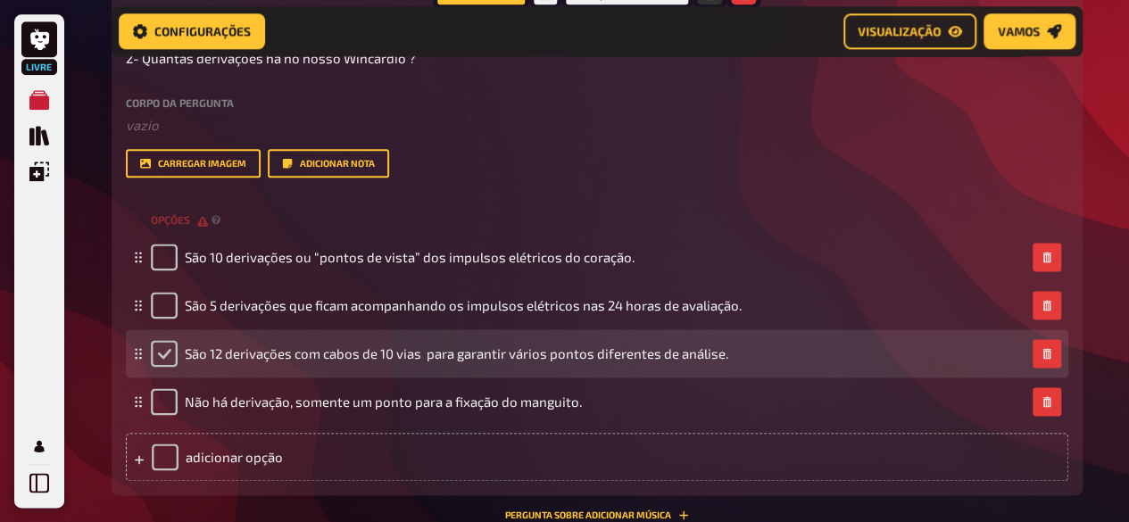
click at [161, 360] on input "checkbox" at bounding box center [164, 353] width 27 height 27
checkbox input "true"
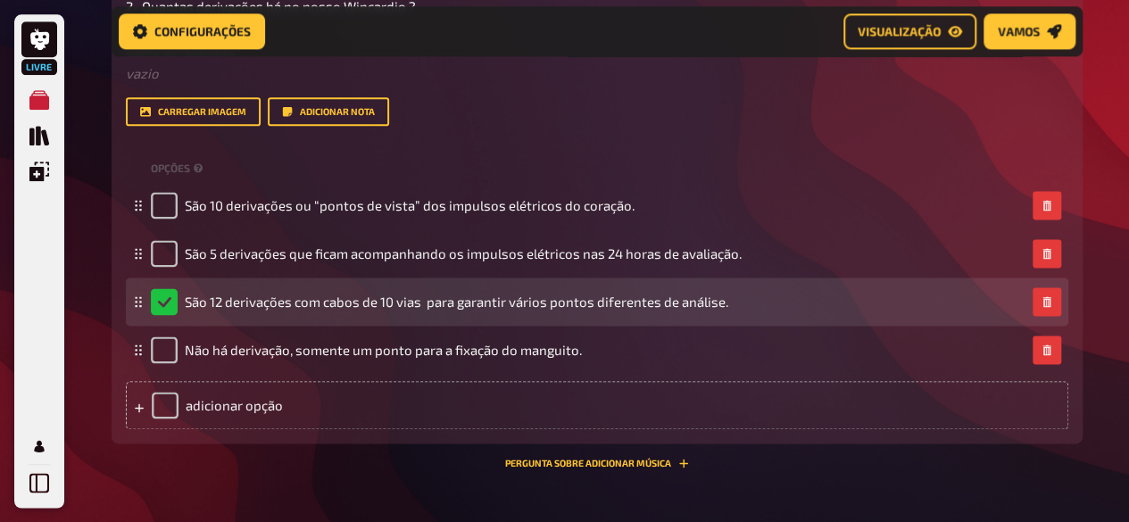
scroll to position [1120, 0]
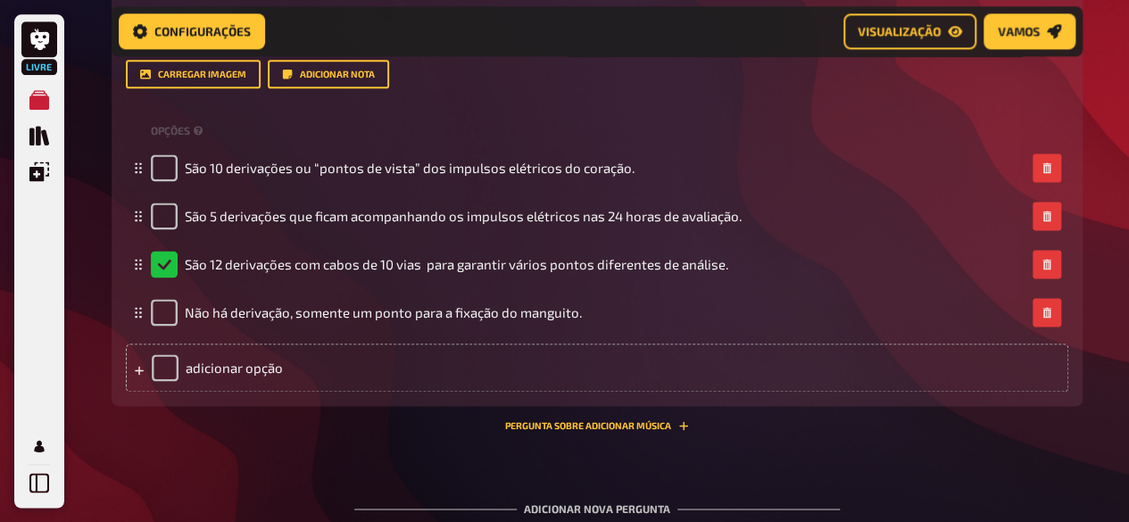
click at [412, 476] on div "Adicionar nova pergunta" at bounding box center [597, 501] width 486 height 55
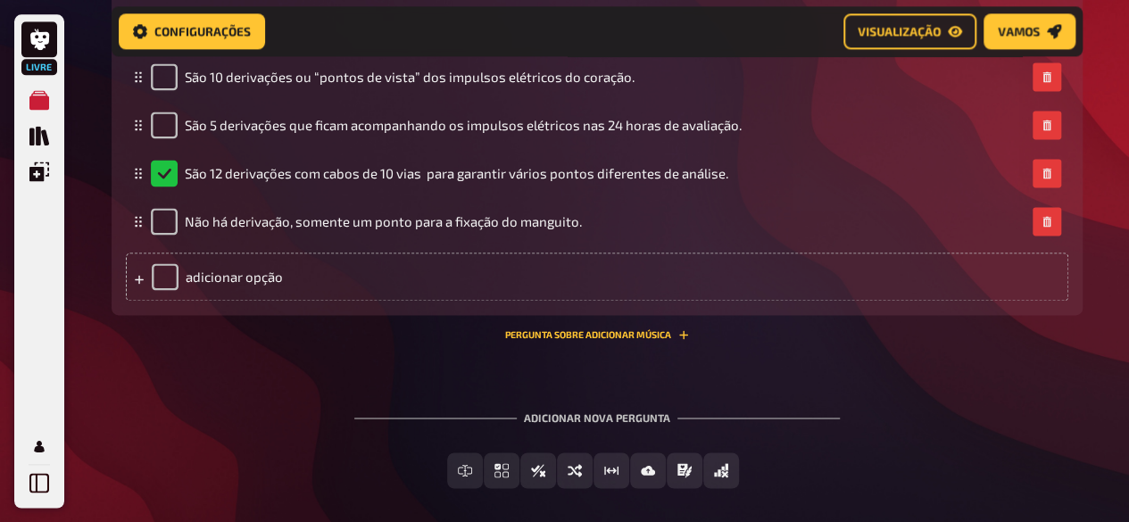
scroll to position [1291, 0]
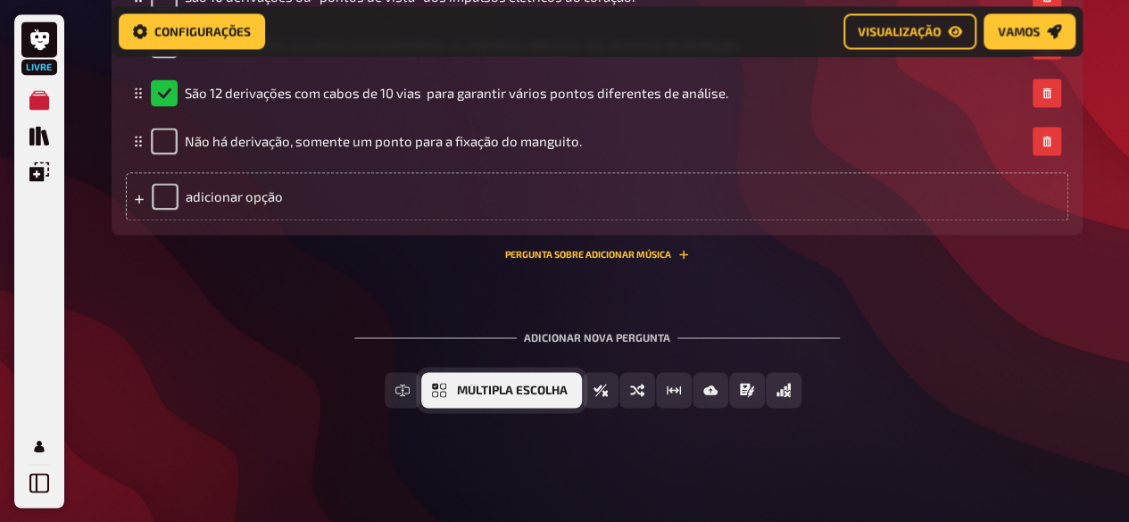
click at [483, 401] on button "Múltipla escolha" at bounding box center [501, 390] width 161 height 36
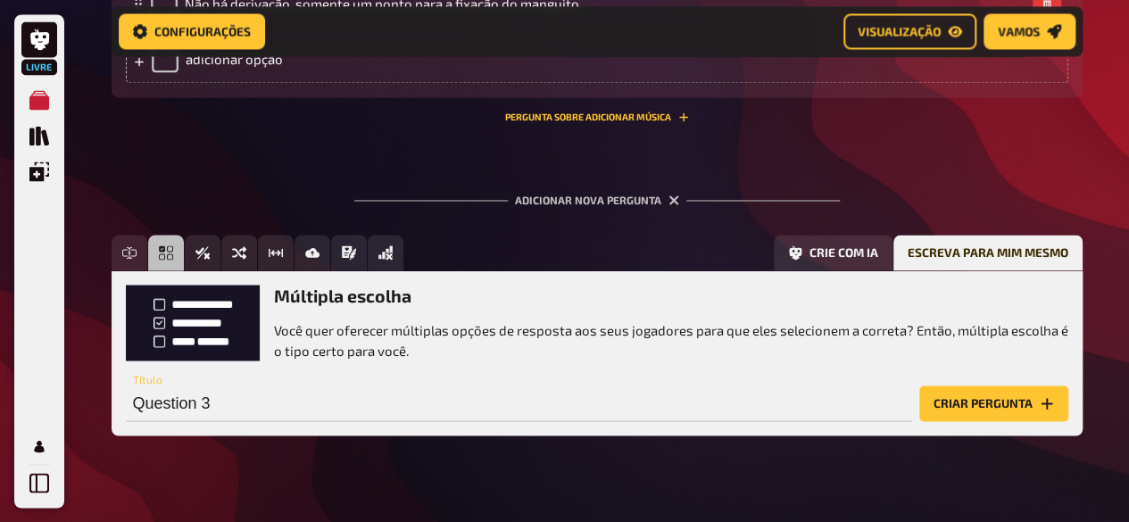
scroll to position [1456, 0]
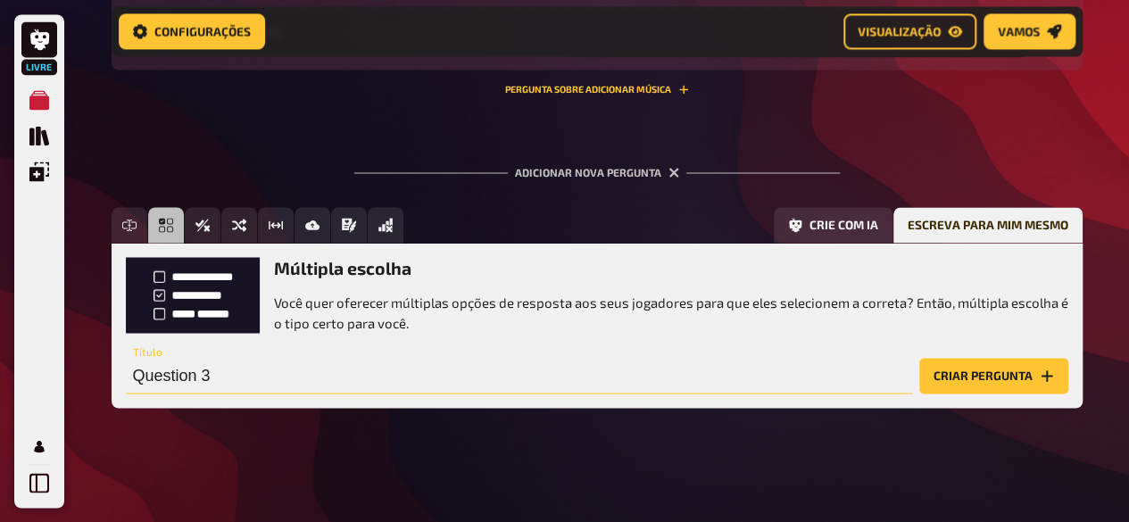
click at [338, 381] on input "Question 3" at bounding box center [519, 376] width 787 height 36
paste input "3- Qual o diferencial do Wincardio comparado com a concorrência ?"
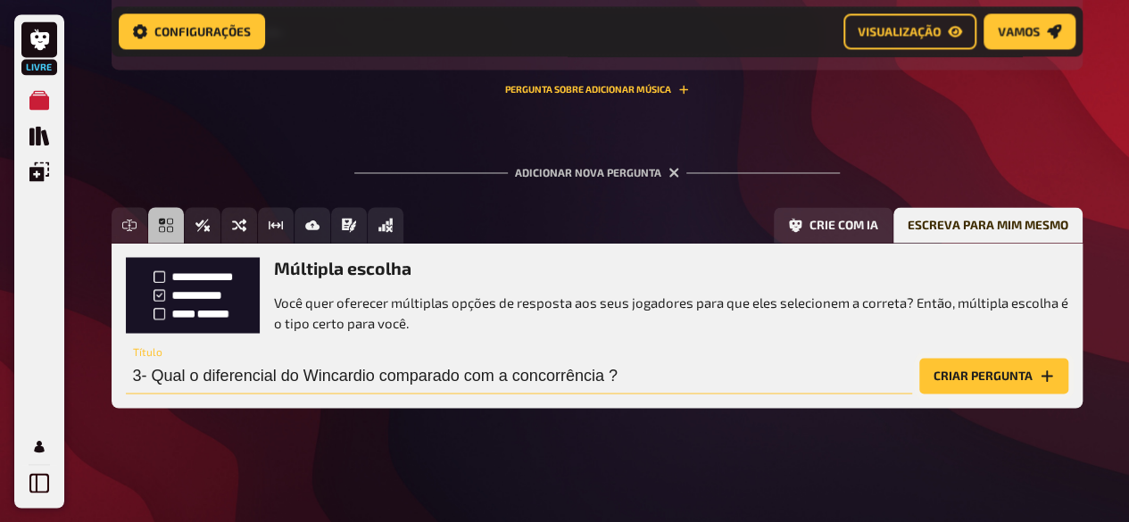
type input "3- Qual o diferencial do Wincardio comparado com a concorrência ?"
click at [949, 386] on button "Criar pergunta" at bounding box center [994, 376] width 149 height 36
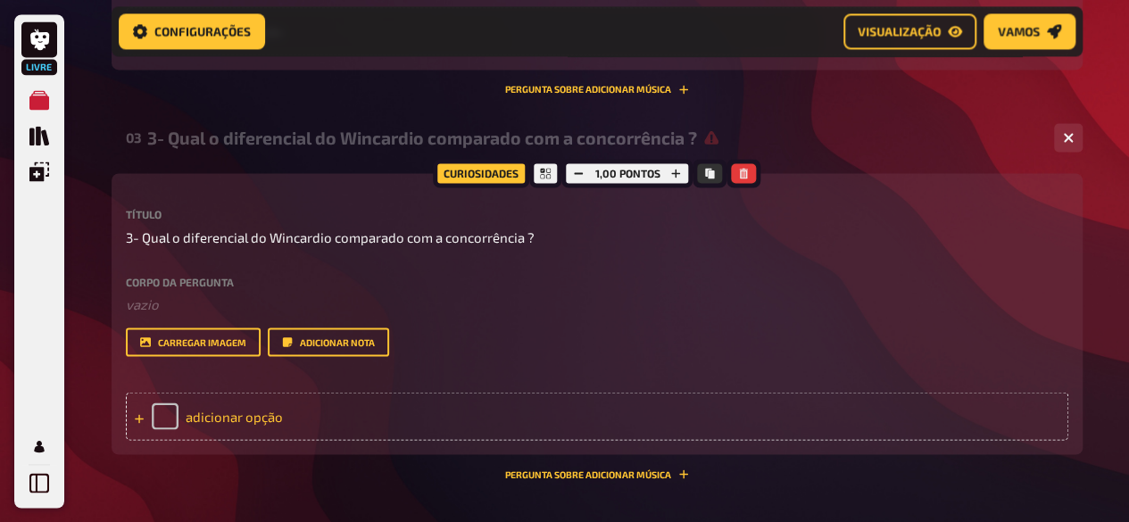
click at [267, 419] on font "adicionar opção" at bounding box center [234, 416] width 97 height 16
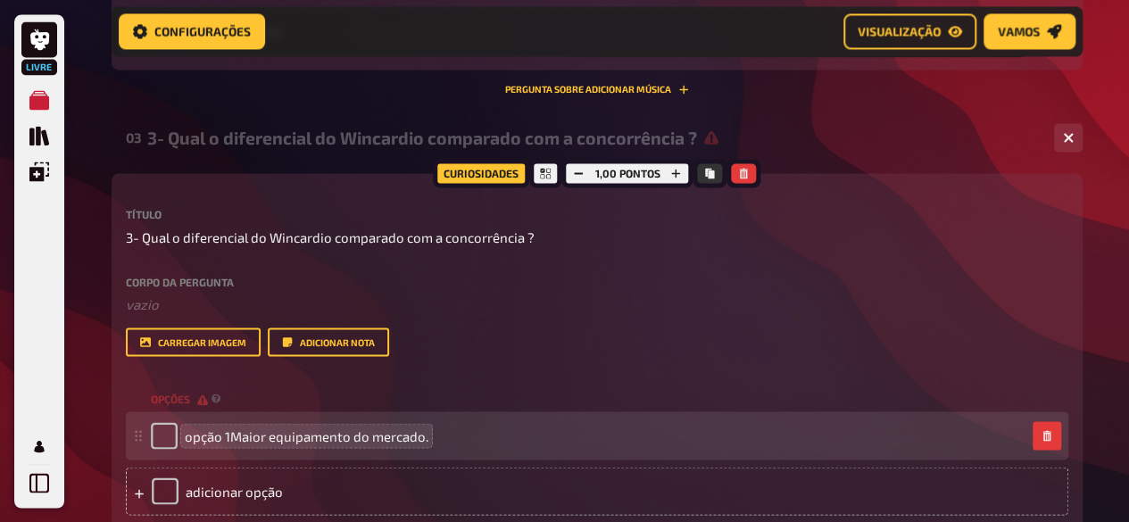
drag, startPoint x: 430, startPoint y: 436, endPoint x: 421, endPoint y: 435, distance: 9.0
click at [422, 435] on div "opção 1Maior equipamento do mercado." at bounding box center [588, 435] width 875 height 27
click at [424, 435] on div "opção 1Maior equipamento do mercado." at bounding box center [588, 435] width 875 height 27
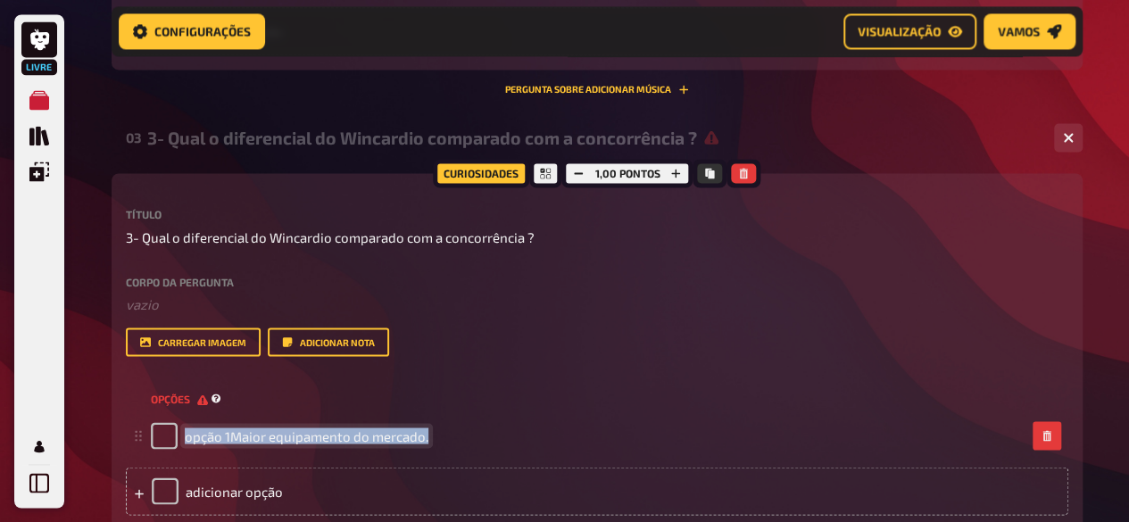
drag, startPoint x: 424, startPoint y: 433, endPoint x: 149, endPoint y: 401, distance: 276.9
click at [158, 408] on div "opções opção 1Maior equipamento do mercado. Para pegar um item arrastável, pres…" at bounding box center [597, 450] width 943 height 130
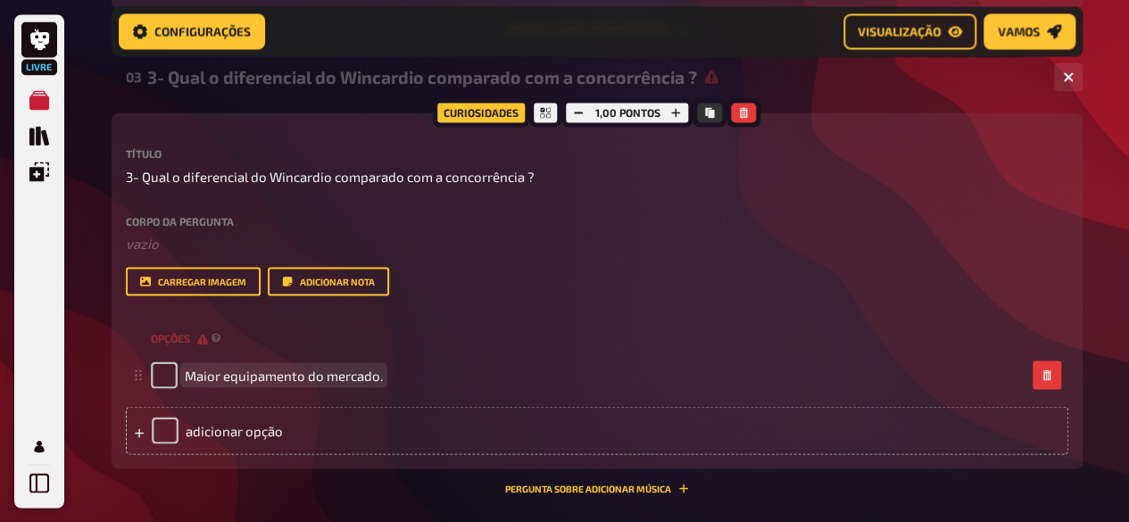
scroll to position [1546, 0]
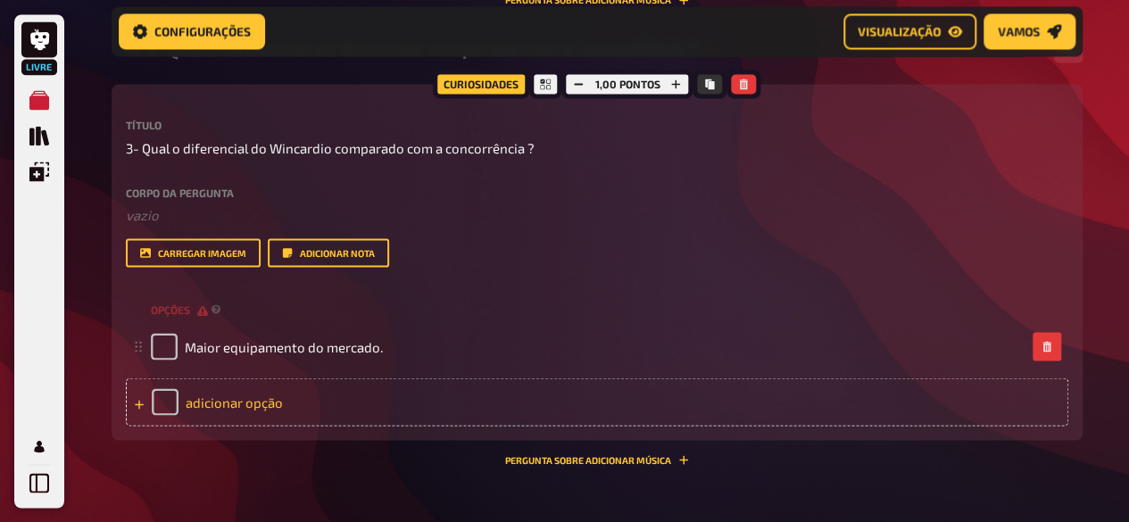
click at [263, 394] on font "adicionar opção" at bounding box center [234, 402] width 97 height 16
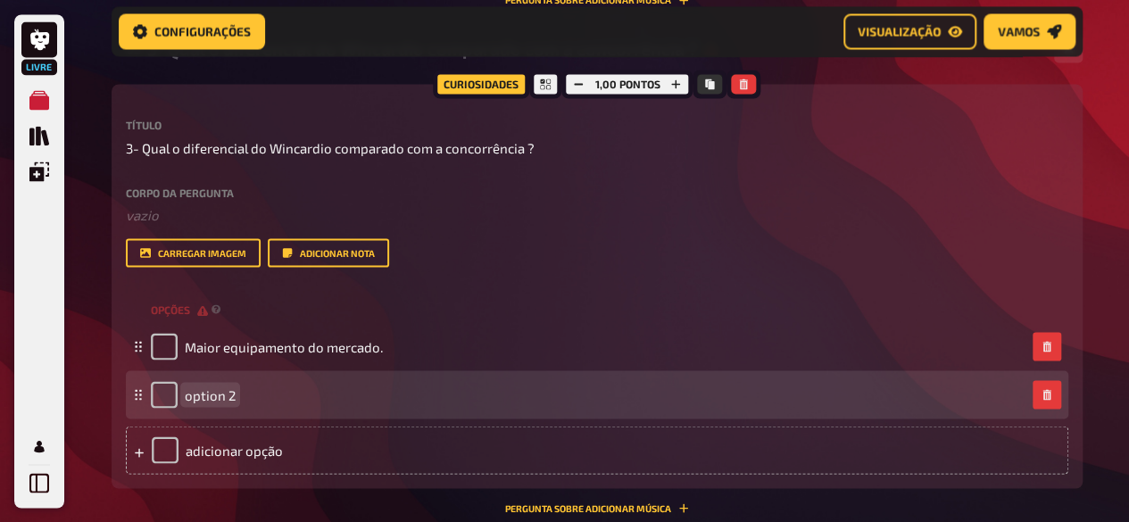
click at [226, 401] on span "option 2" at bounding box center [210, 395] width 51 height 16
click at [227, 401] on font "opção 2" at bounding box center [208, 395] width 47 height 16
click at [227, 402] on font "opção 2" at bounding box center [208, 395] width 47 height 16
paste span
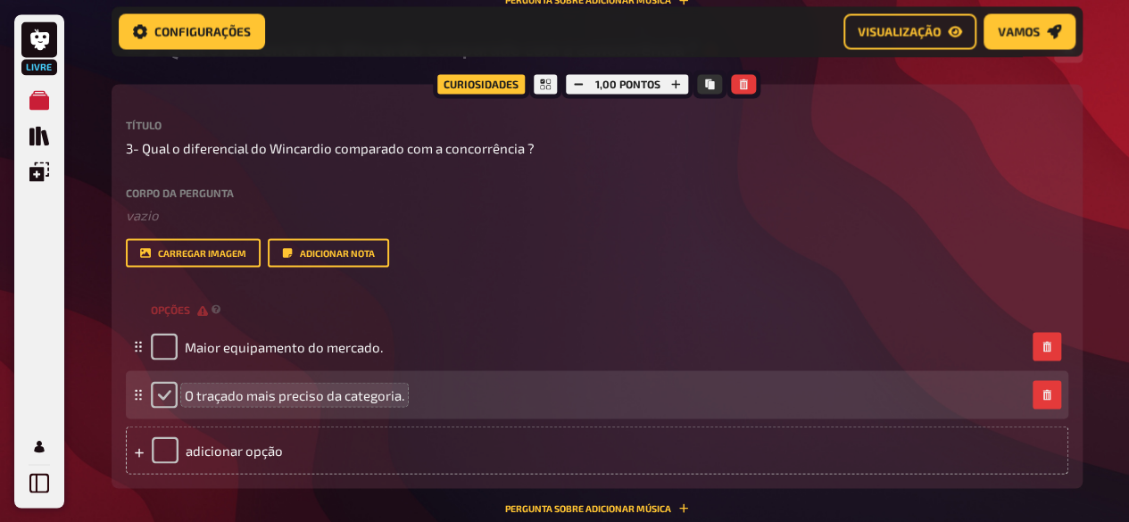
click at [161, 396] on input "checkbox" at bounding box center [164, 394] width 27 height 27
checkbox input "true"
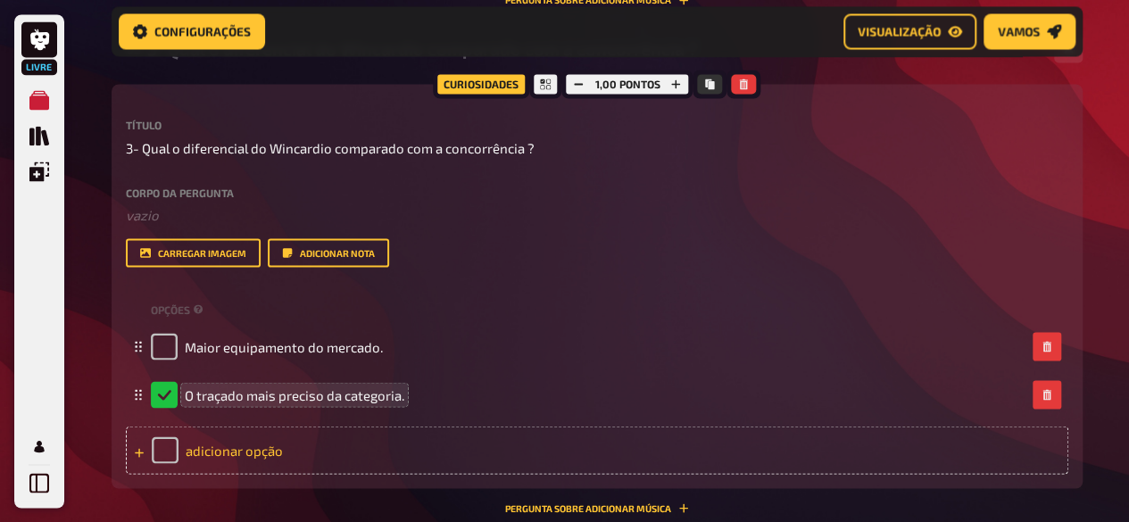
click at [222, 446] on font "adicionar opção" at bounding box center [234, 450] width 97 height 16
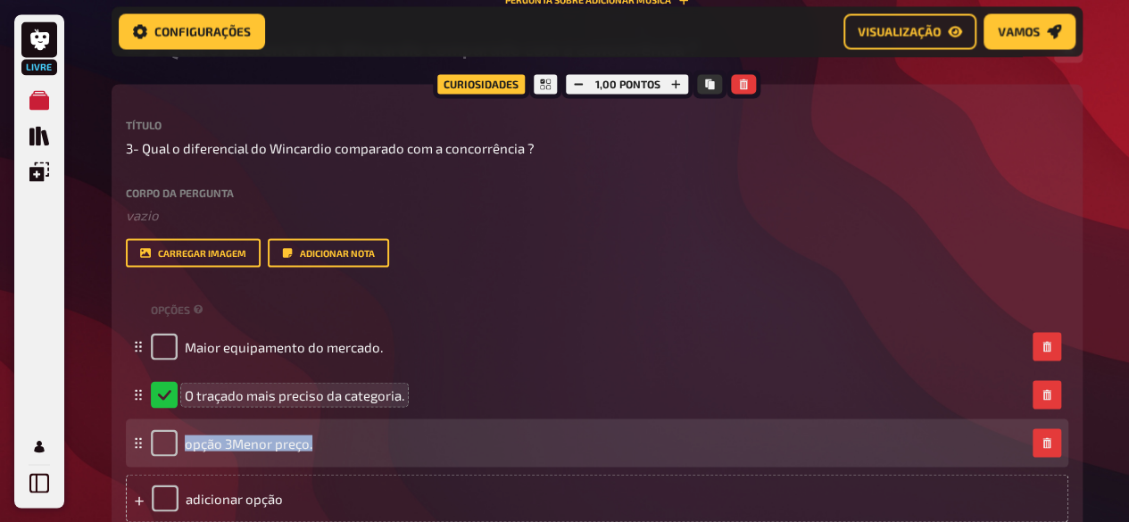
drag, startPoint x: 310, startPoint y: 441, endPoint x: 142, endPoint y: 431, distance: 168.1
click at [142, 431] on div "opção 3Menor preço." at bounding box center [597, 443] width 943 height 48
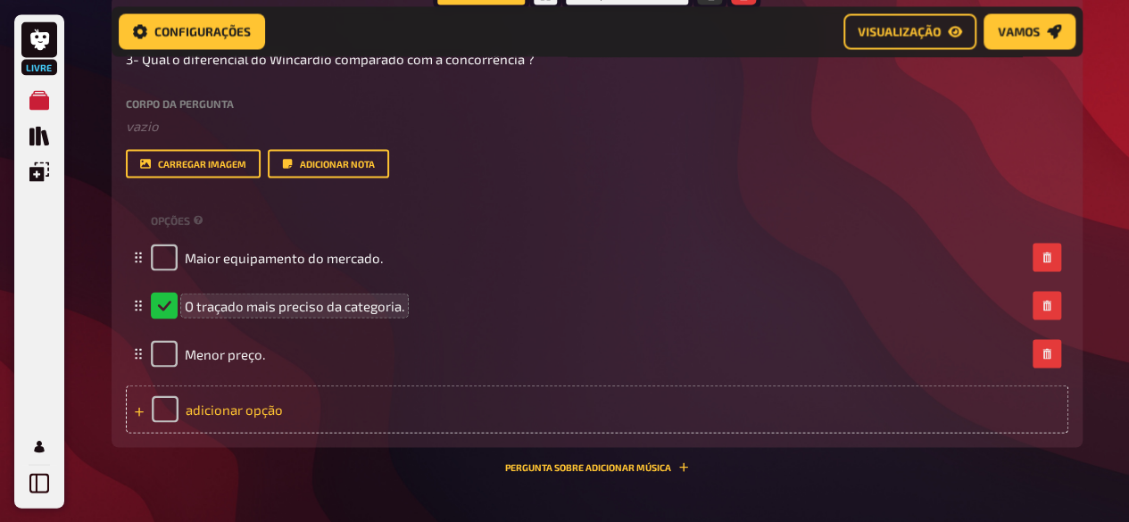
click at [223, 402] on font "adicionar opção" at bounding box center [234, 409] width 97 height 16
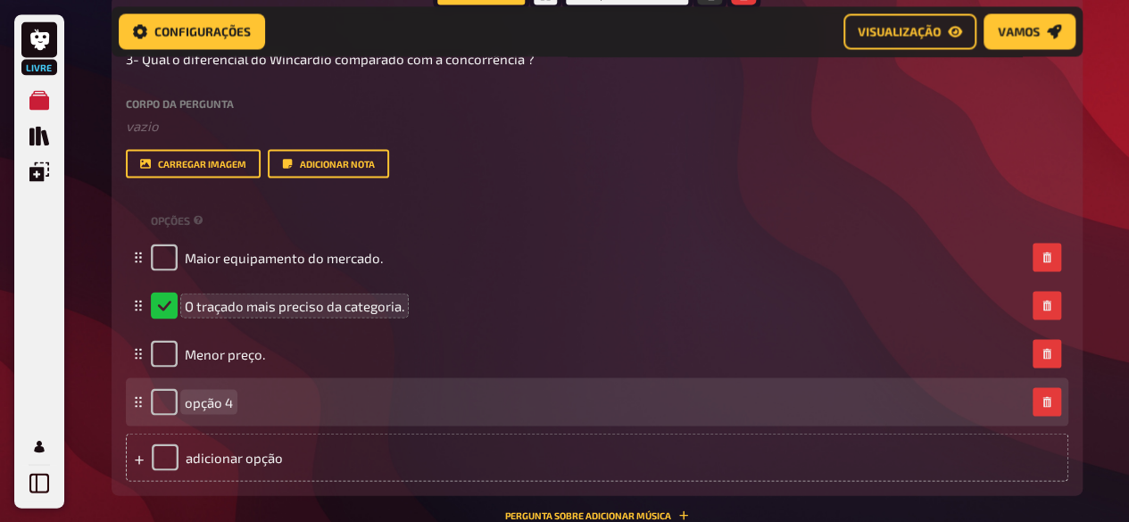
click at [236, 408] on div "opção 4" at bounding box center [588, 401] width 875 height 27
click at [220, 396] on font "opção 4" at bounding box center [209, 402] width 48 height 16
paste span
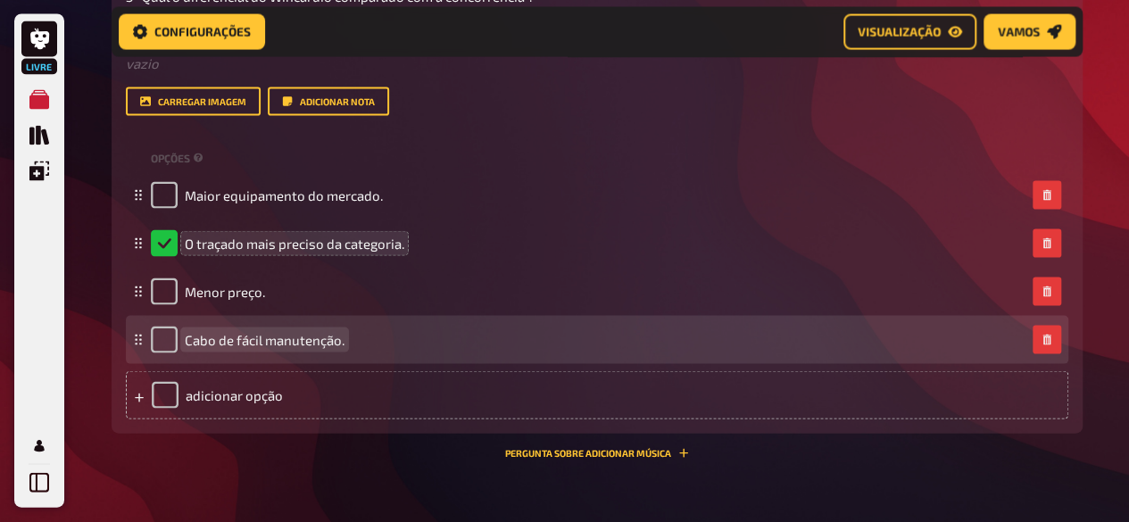
scroll to position [1724, 0]
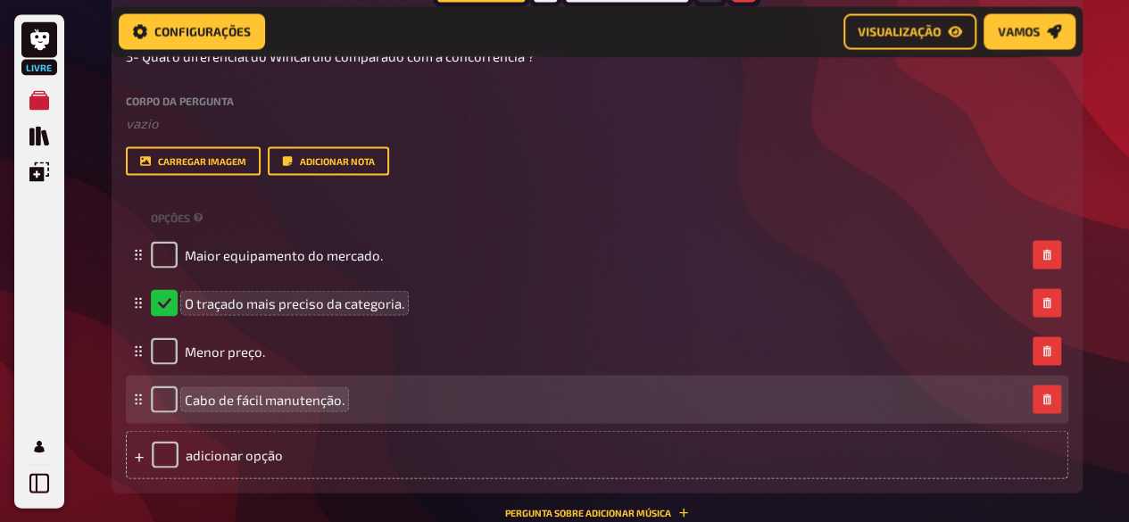
scroll to position [1635, 0]
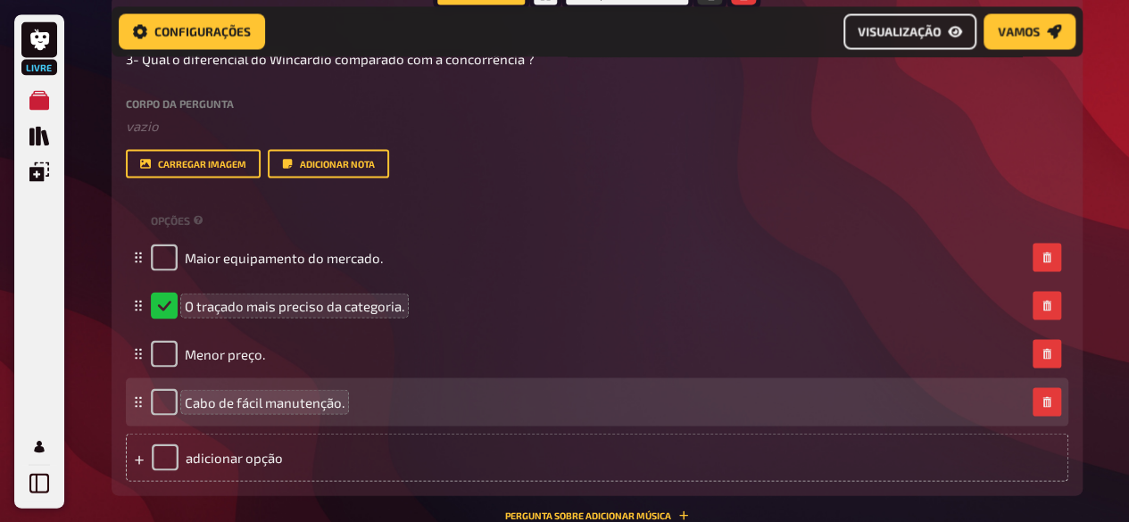
click at [955, 37] on icon "Visualização" at bounding box center [955, 32] width 14 height 11
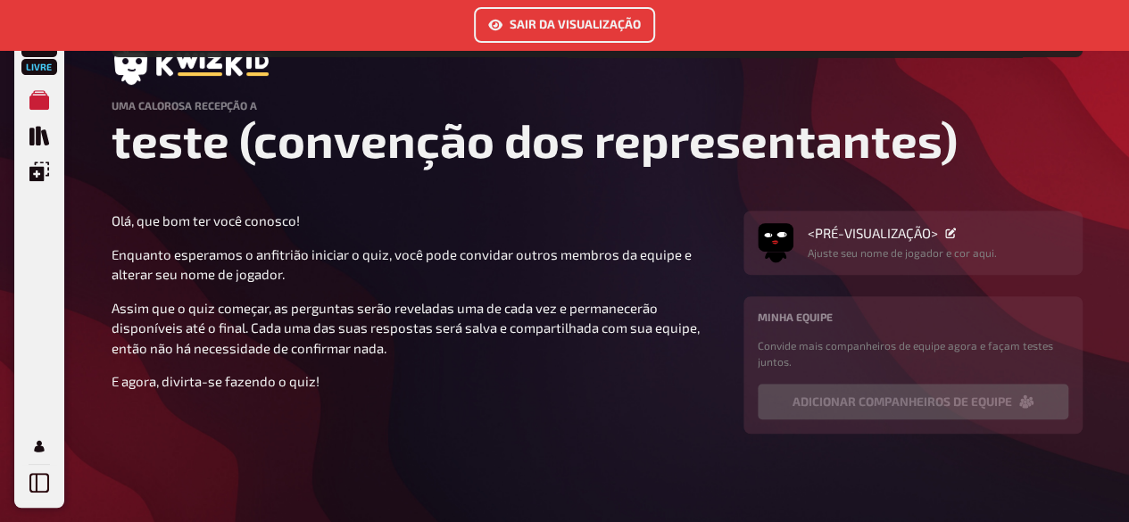
scroll to position [371, 0]
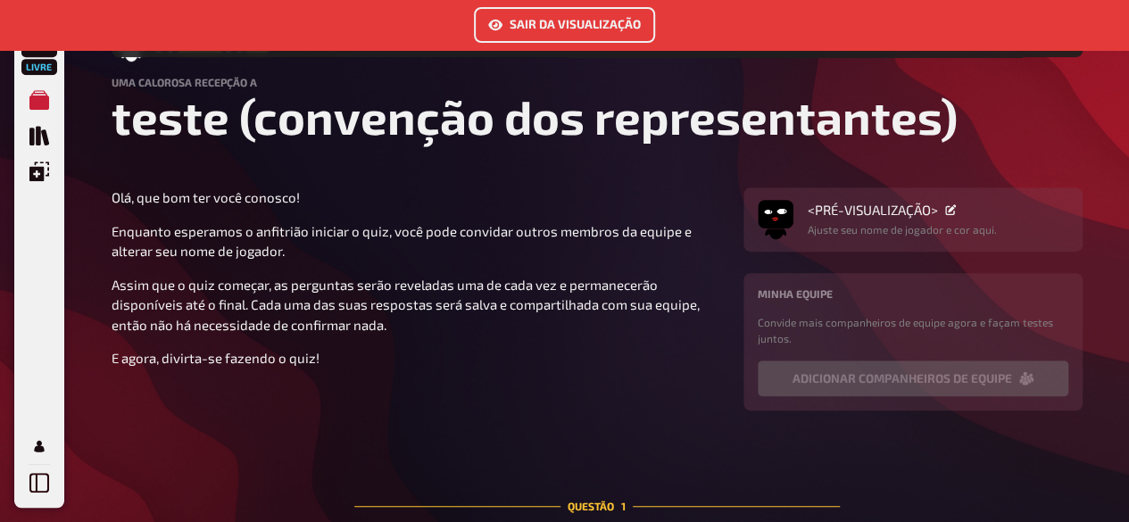
click at [948, 205] on icon at bounding box center [951, 209] width 11 height 11
click at [770, 222] on img "button" at bounding box center [776, 214] width 36 height 36
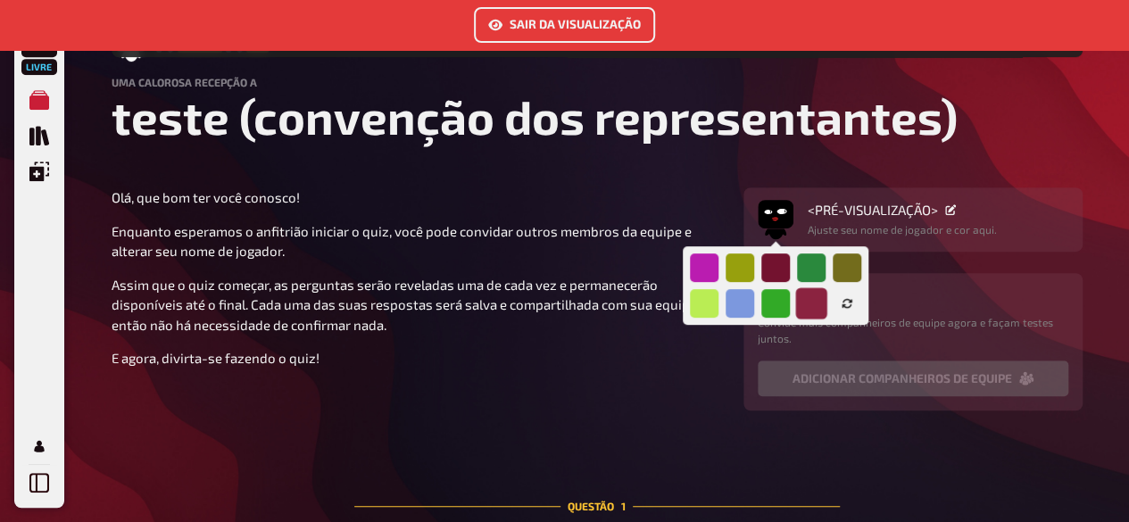
click at [805, 306] on div at bounding box center [811, 303] width 31 height 31
click at [694, 270] on div at bounding box center [703, 268] width 31 height 31
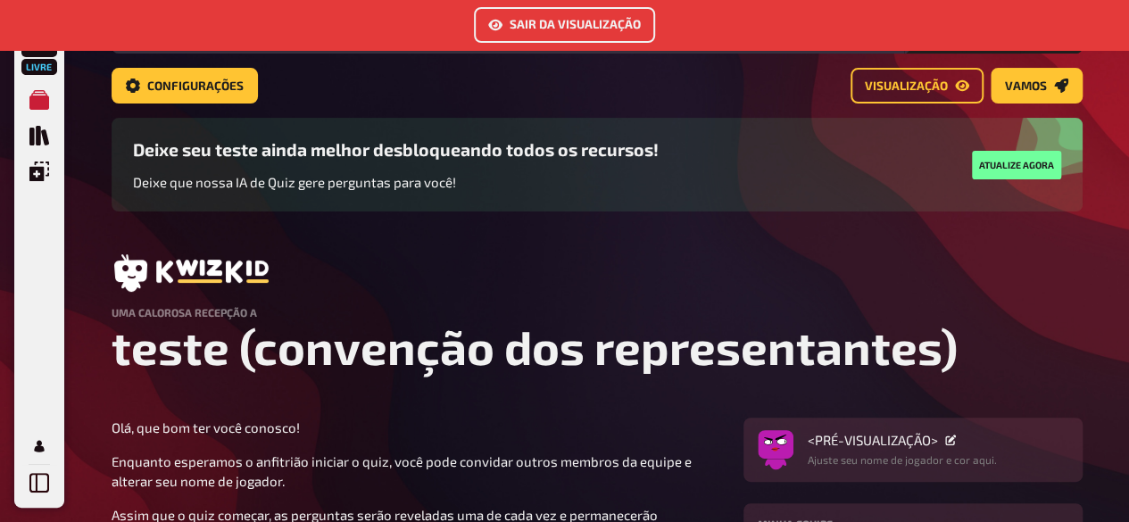
scroll to position [0, 0]
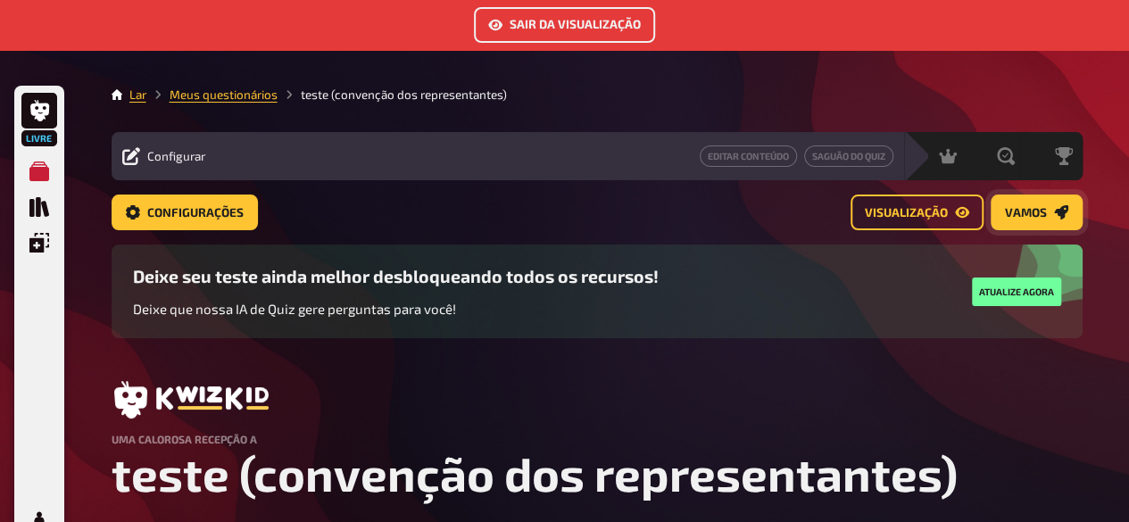
click at [1016, 217] on font "Vamos" at bounding box center [1026, 212] width 42 height 14
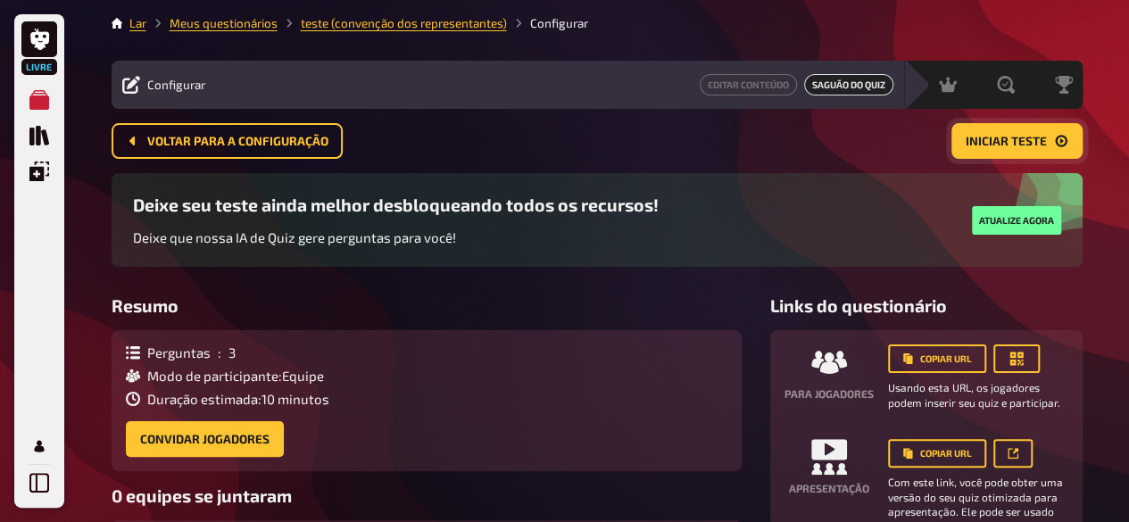
click at [1064, 138] on icon "Iniciar teste" at bounding box center [1061, 142] width 12 height 12
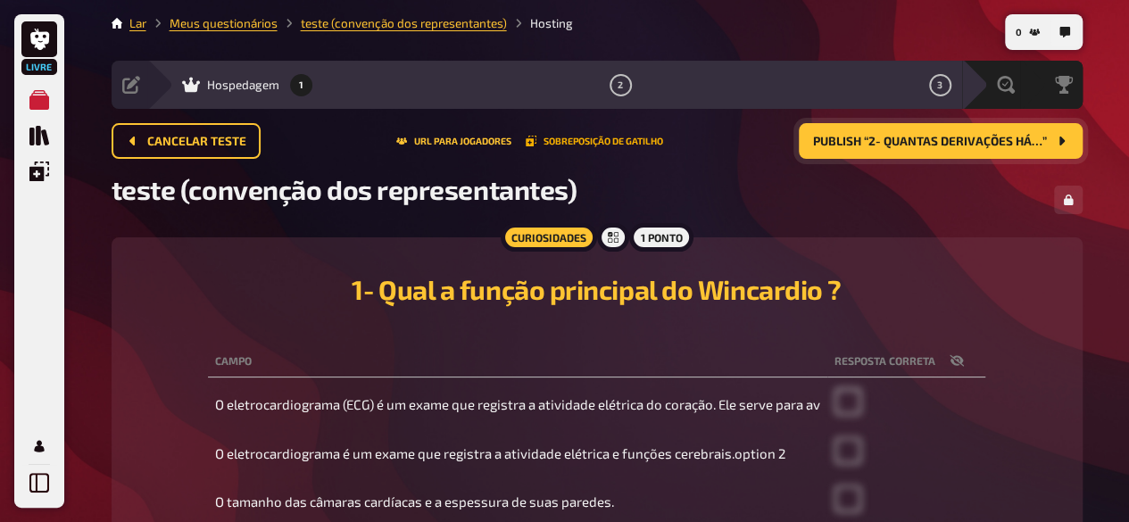
click at [546, 139] on font "Sobreposição de gatilho" at bounding box center [604, 141] width 120 height 11
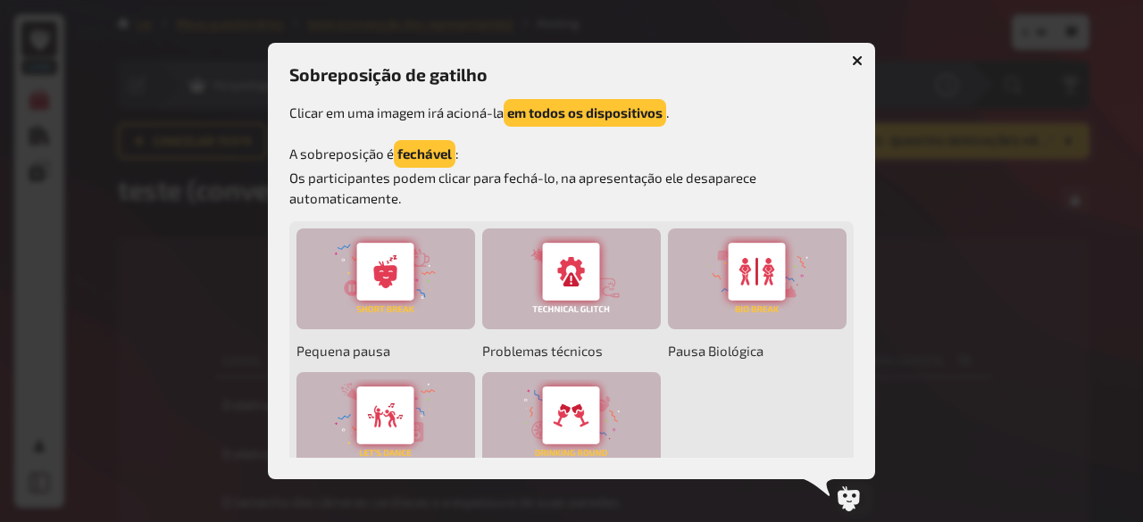
click at [870, 54] on button "button" at bounding box center [857, 60] width 29 height 29
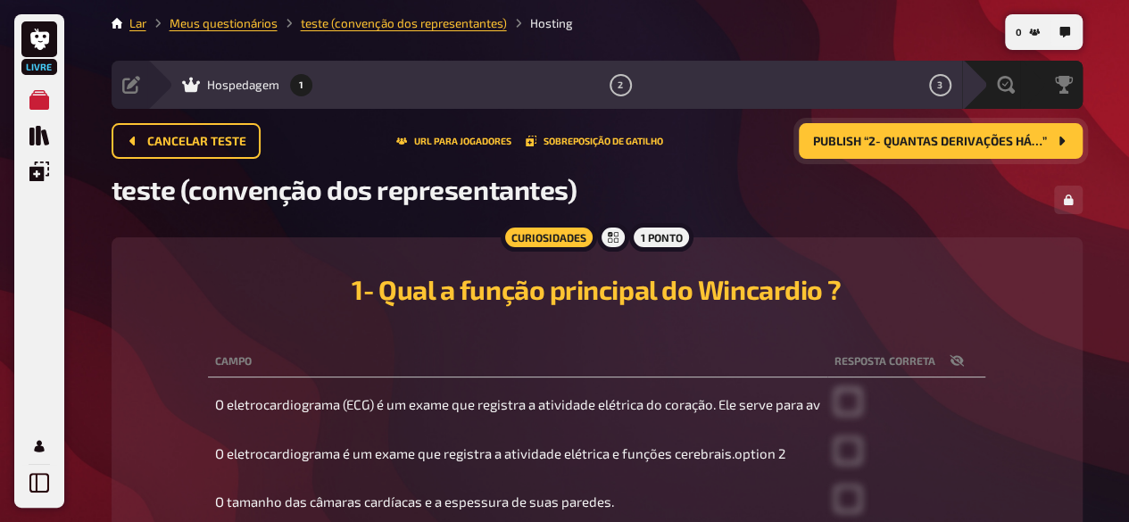
click at [427, 147] on div "Cancelar teste URL para jogadores Sobreposição de gatilho Publish “2- Quantas d…" at bounding box center [597, 141] width 971 height 36
click at [434, 138] on font "URL para jogadores" at bounding box center [462, 141] width 97 height 11
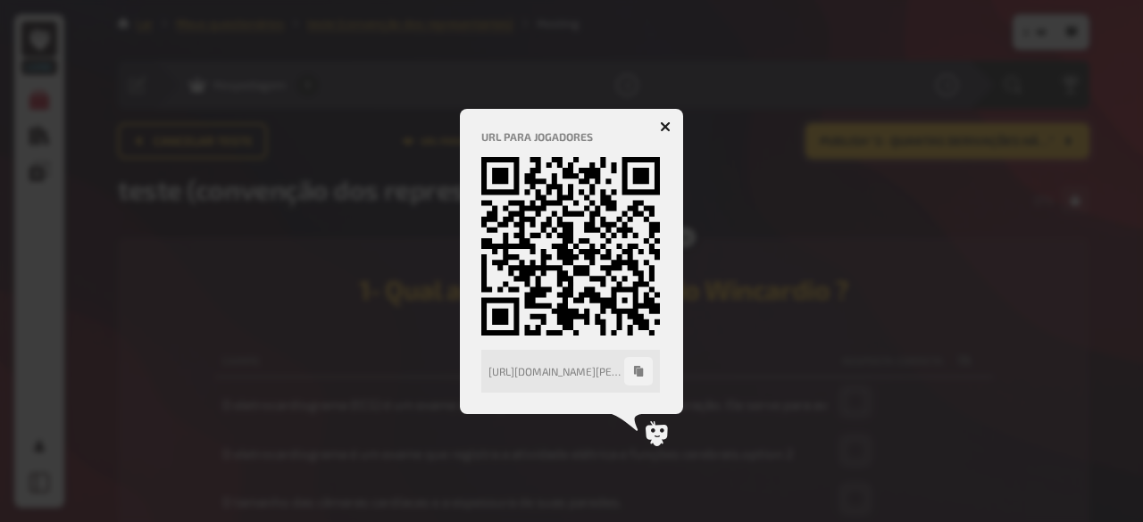
click at [660, 128] on icon "button" at bounding box center [665, 126] width 11 height 11
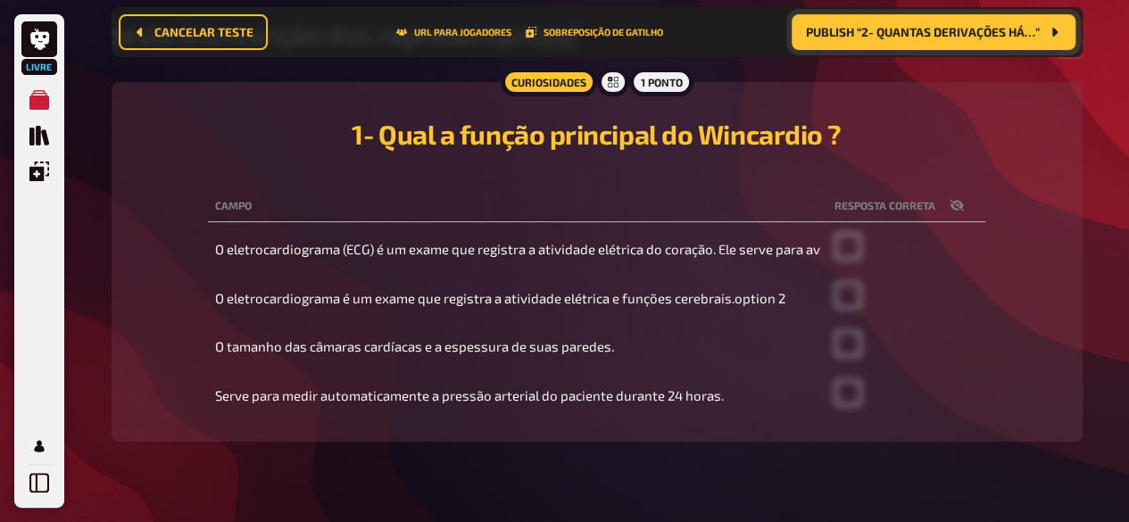
scroll to position [202, 0]
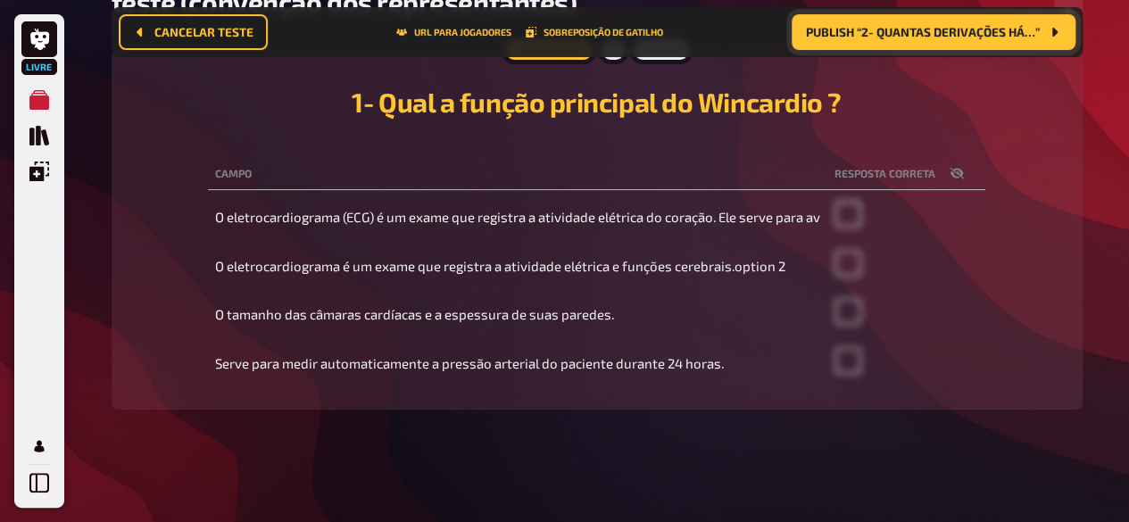
click at [964, 171] on icon "button" at bounding box center [957, 173] width 14 height 14
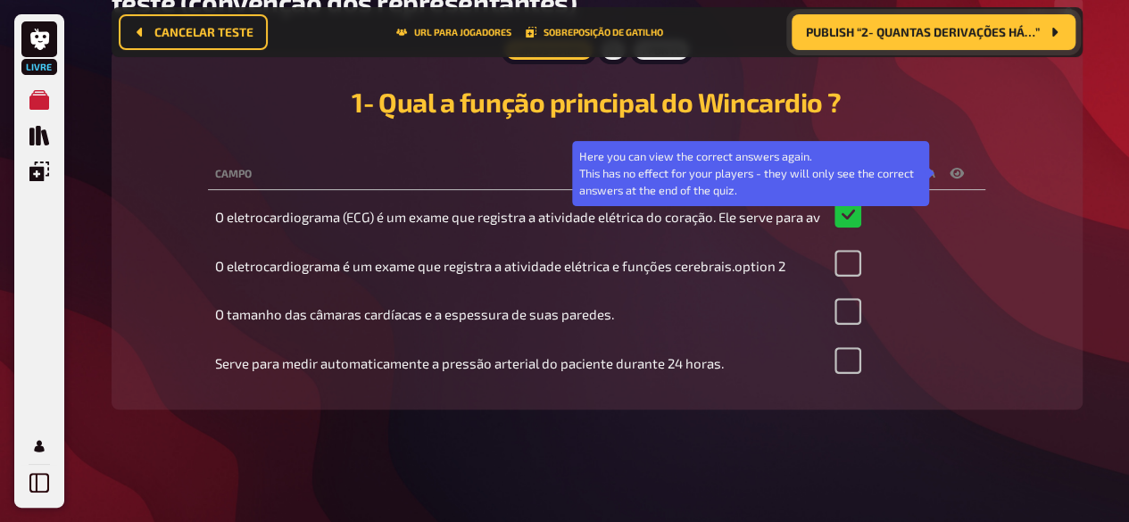
click at [964, 171] on icon "button" at bounding box center [957, 173] width 14 height 14
checkbox input "false"
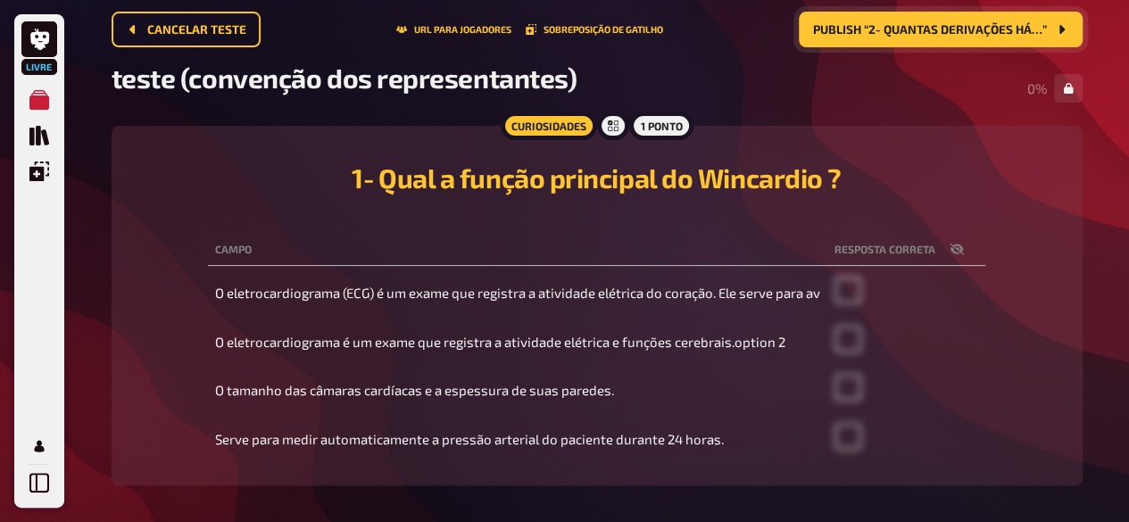
scroll to position [98, 0]
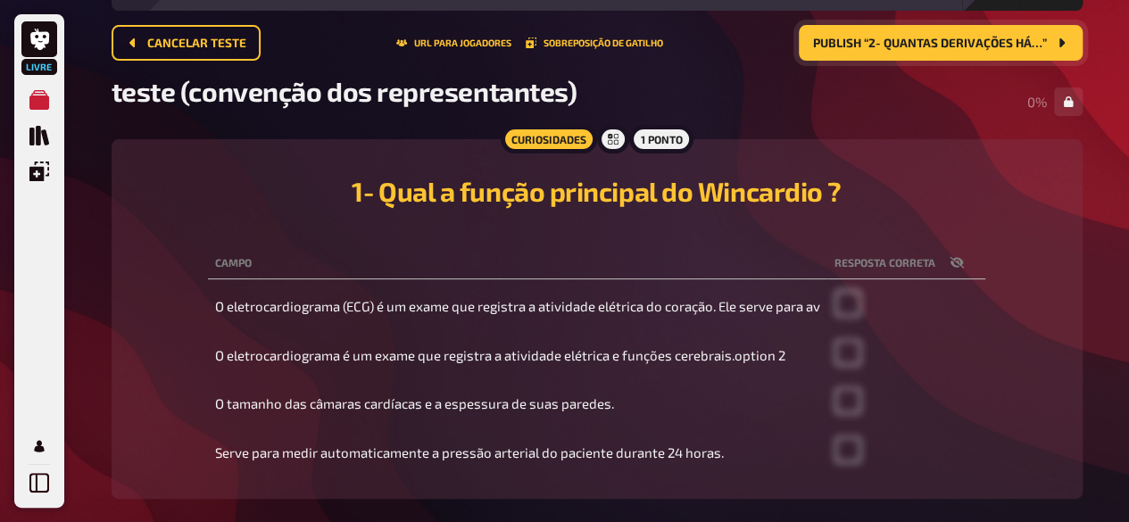
click at [971, 33] on button "Publish “2- Quantas derivações há…”" at bounding box center [941, 43] width 284 height 36
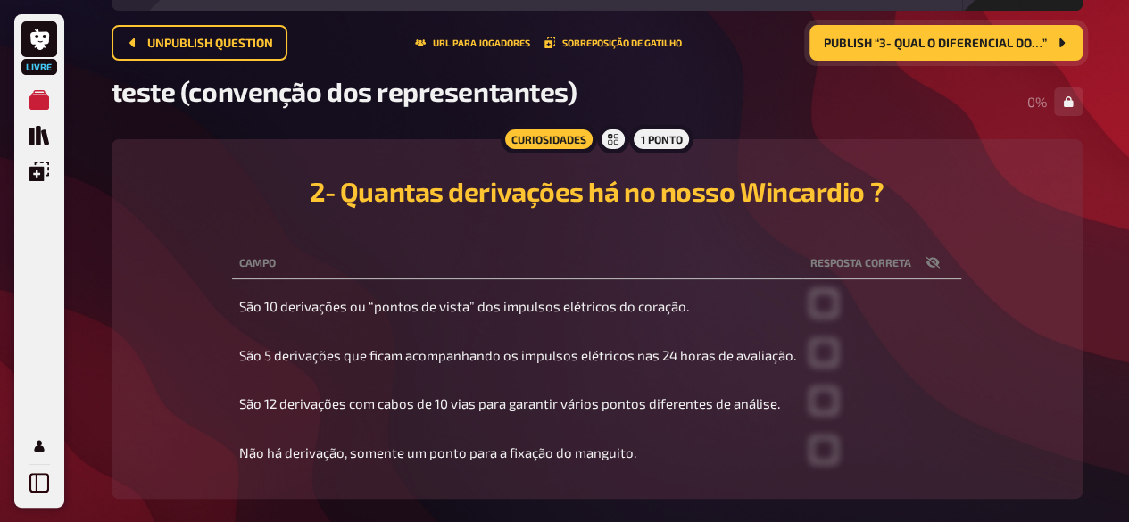
click at [946, 32] on button "Publish “3- Qual o diferencial do…”" at bounding box center [946, 43] width 273 height 36
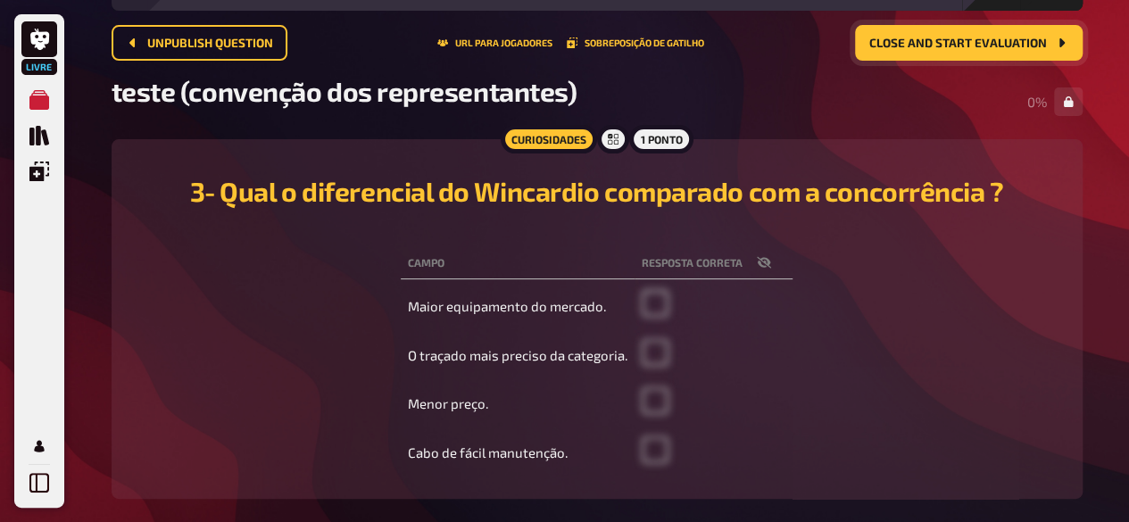
click at [963, 47] on span "Close and start evaluation" at bounding box center [959, 44] width 178 height 13
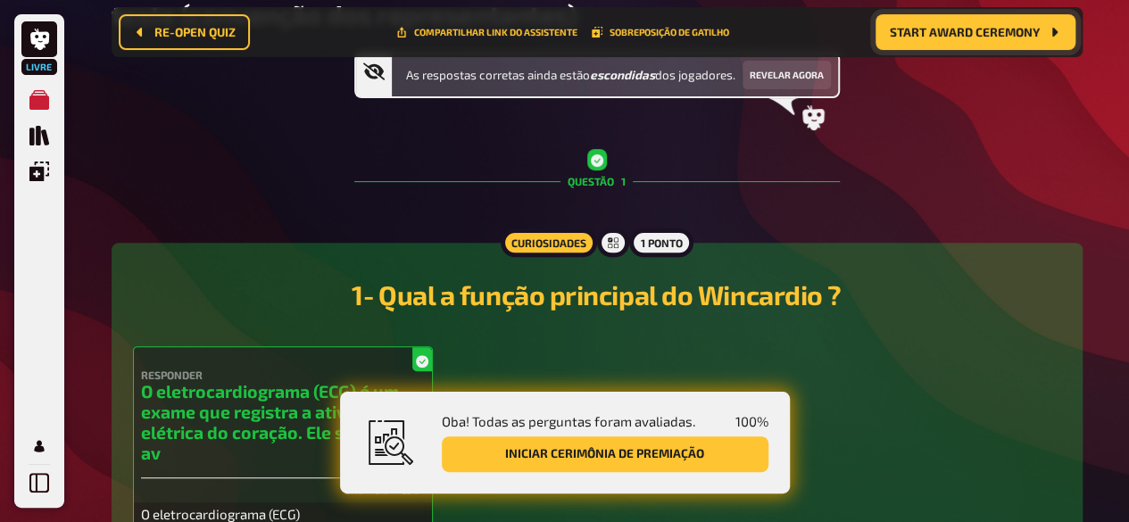
scroll to position [193, 0]
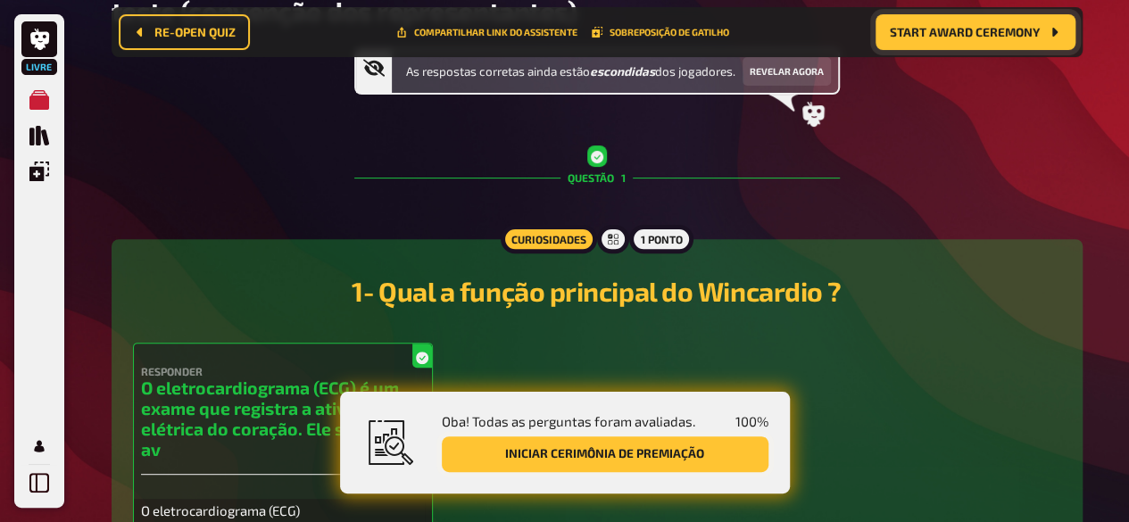
click at [679, 454] on font "Iniciar cerimônia de premiação" at bounding box center [604, 453] width 199 height 14
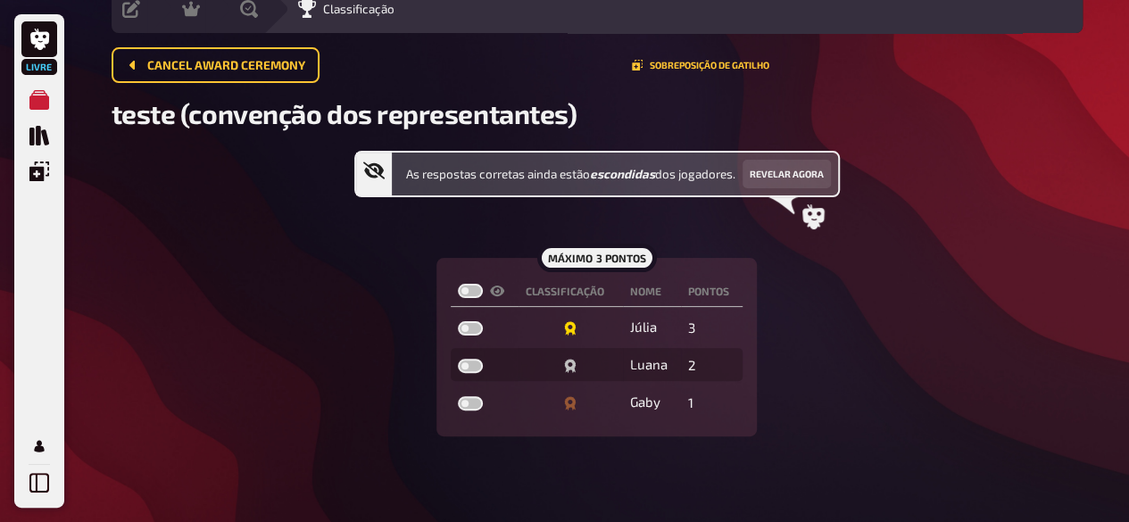
scroll to position [77, 0]
